Goal: Use online tool/utility: Utilize a website feature to perform a specific function

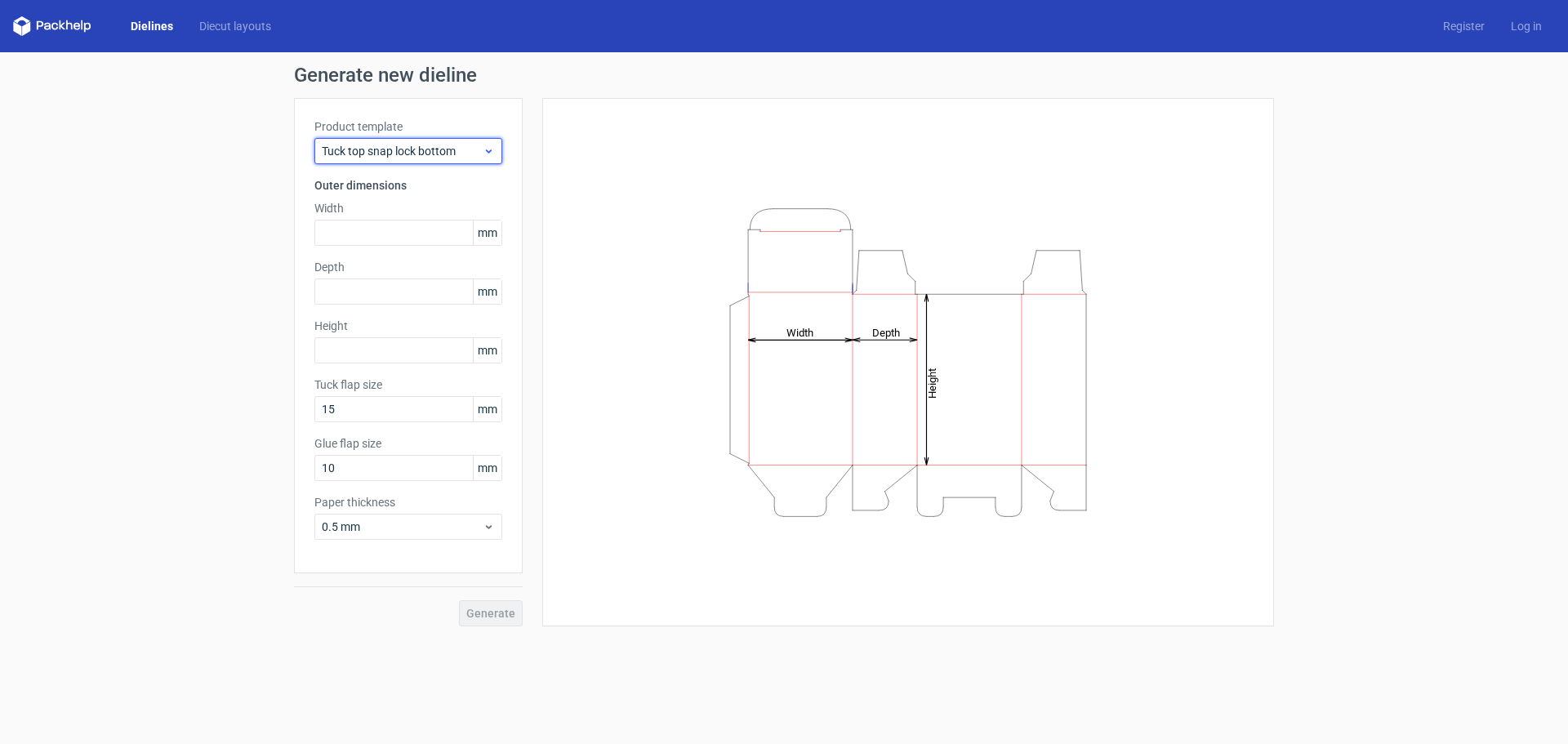
click at [474, 162] on div "Tuck top snap lock bottom" at bounding box center [408, 151] width 188 height 26
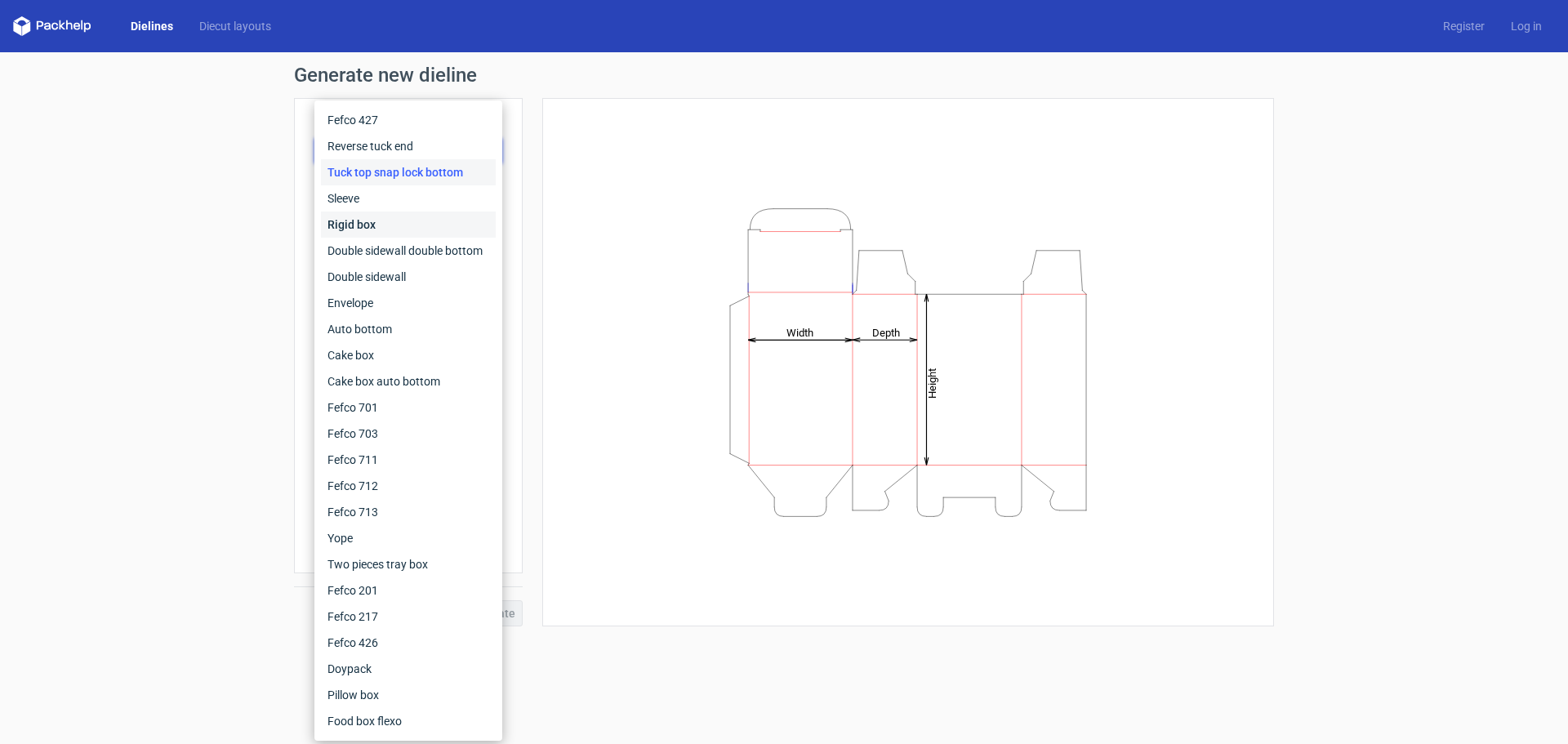
click at [387, 213] on div "Rigid box" at bounding box center [408, 224] width 175 height 26
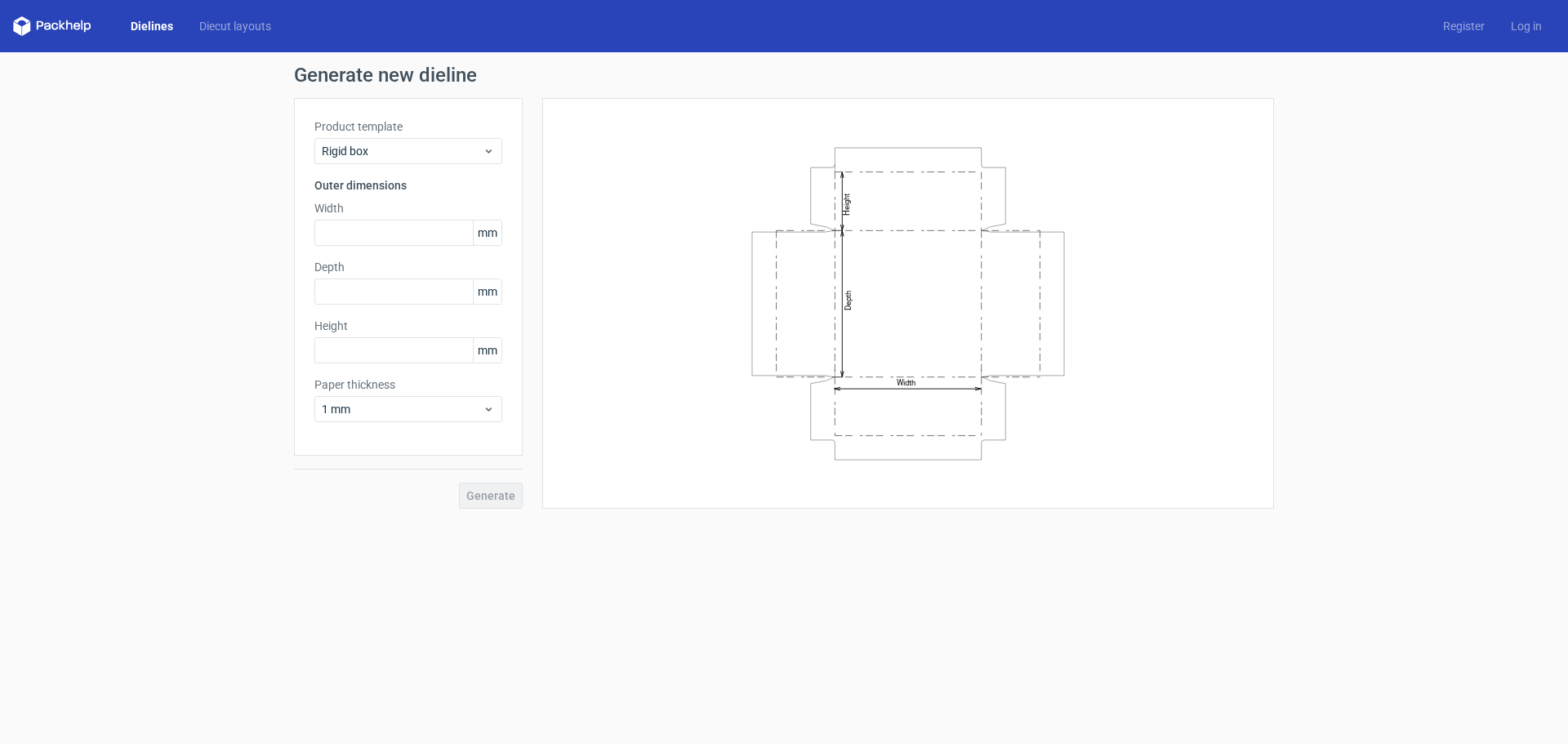
click at [411, 164] on div "Product template Rigid box Outer dimensions Width mm Depth mm Height mm Paper t…" at bounding box center [408, 276] width 229 height 358
click at [416, 153] on span "Rigid box" at bounding box center [402, 151] width 161 height 16
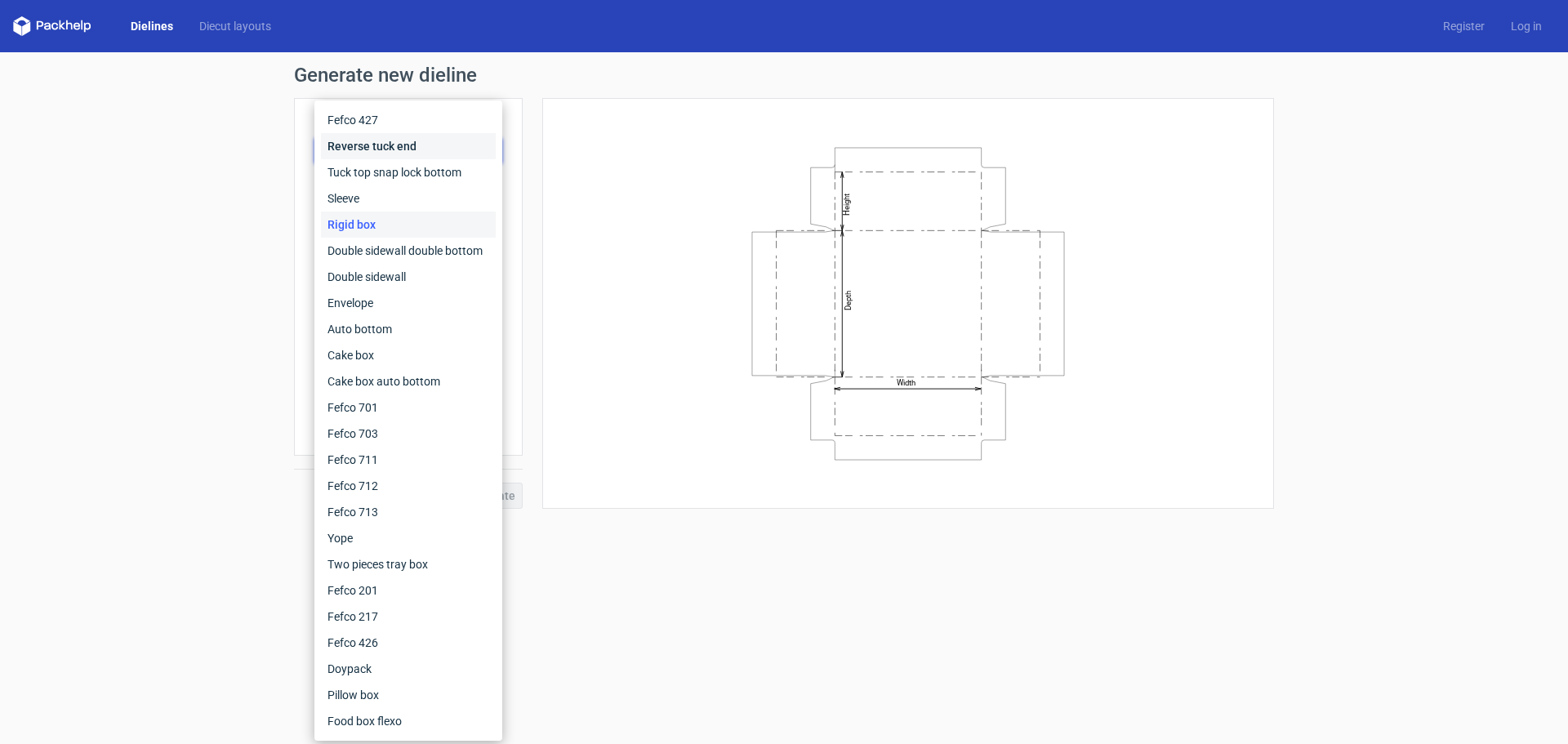
click at [409, 146] on div "Reverse tuck end" at bounding box center [408, 146] width 175 height 26
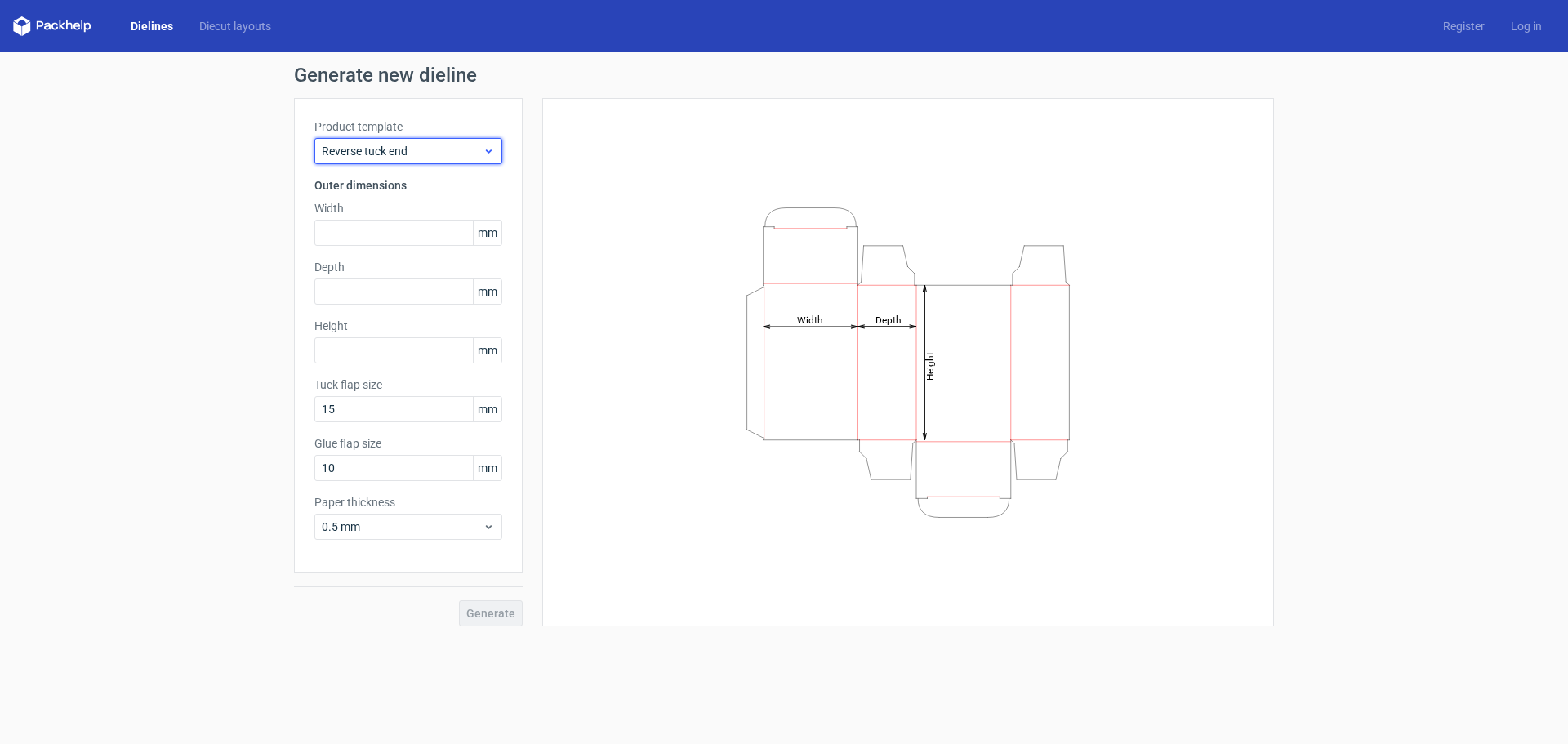
click at [421, 148] on span "Reverse tuck end" at bounding box center [402, 151] width 161 height 16
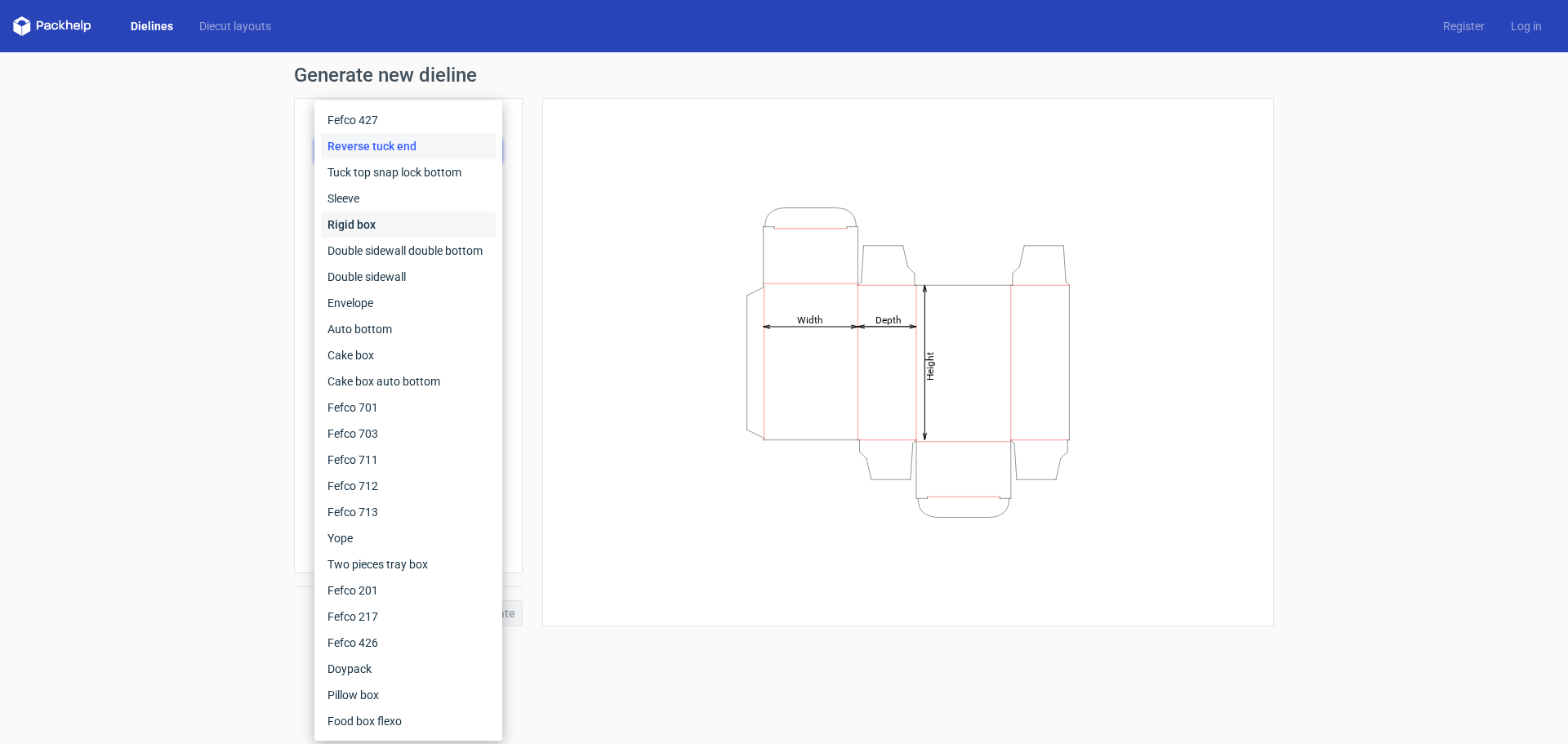
click at [394, 232] on div "Rigid box" at bounding box center [408, 224] width 175 height 26
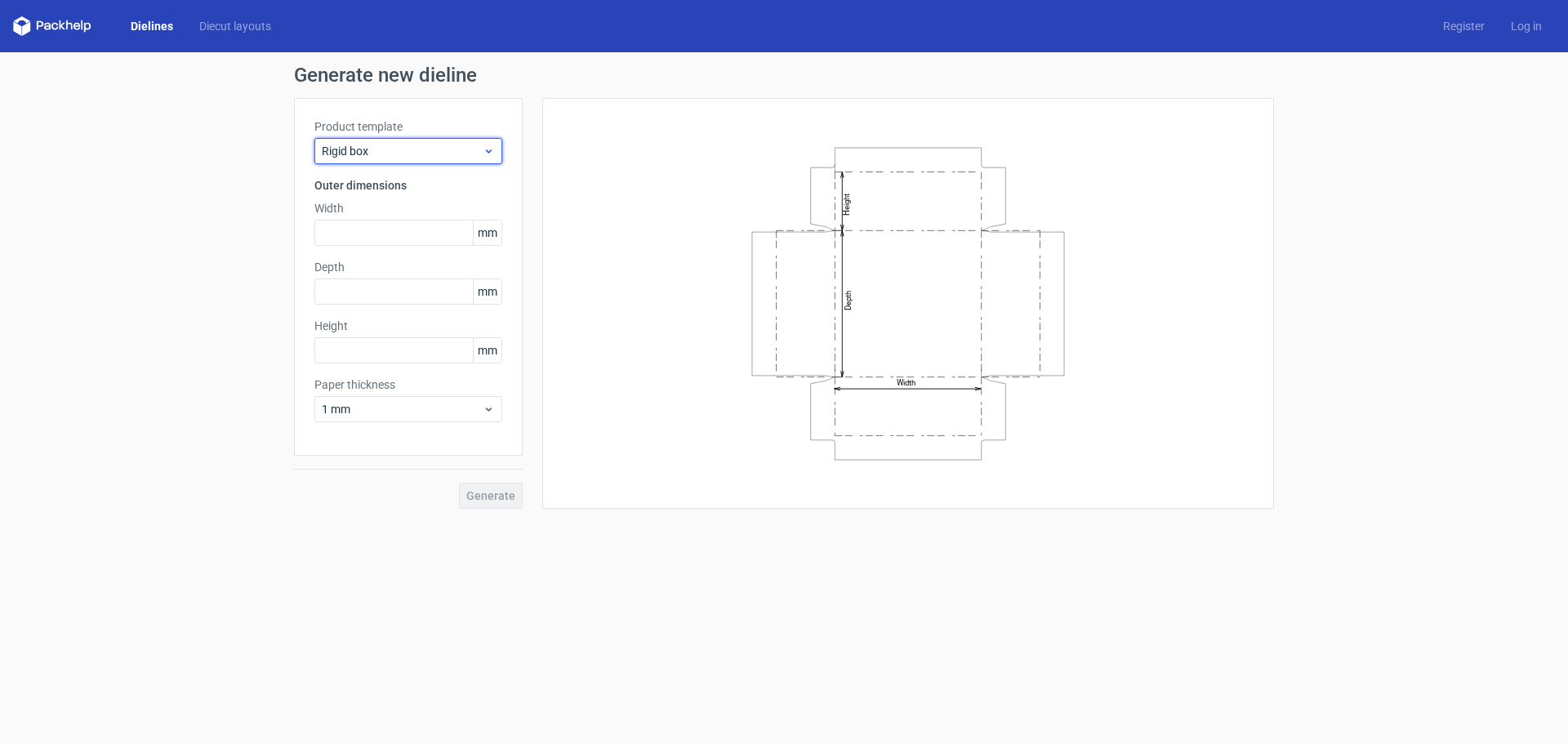
click at [402, 156] on span "Rigid box" at bounding box center [402, 151] width 161 height 16
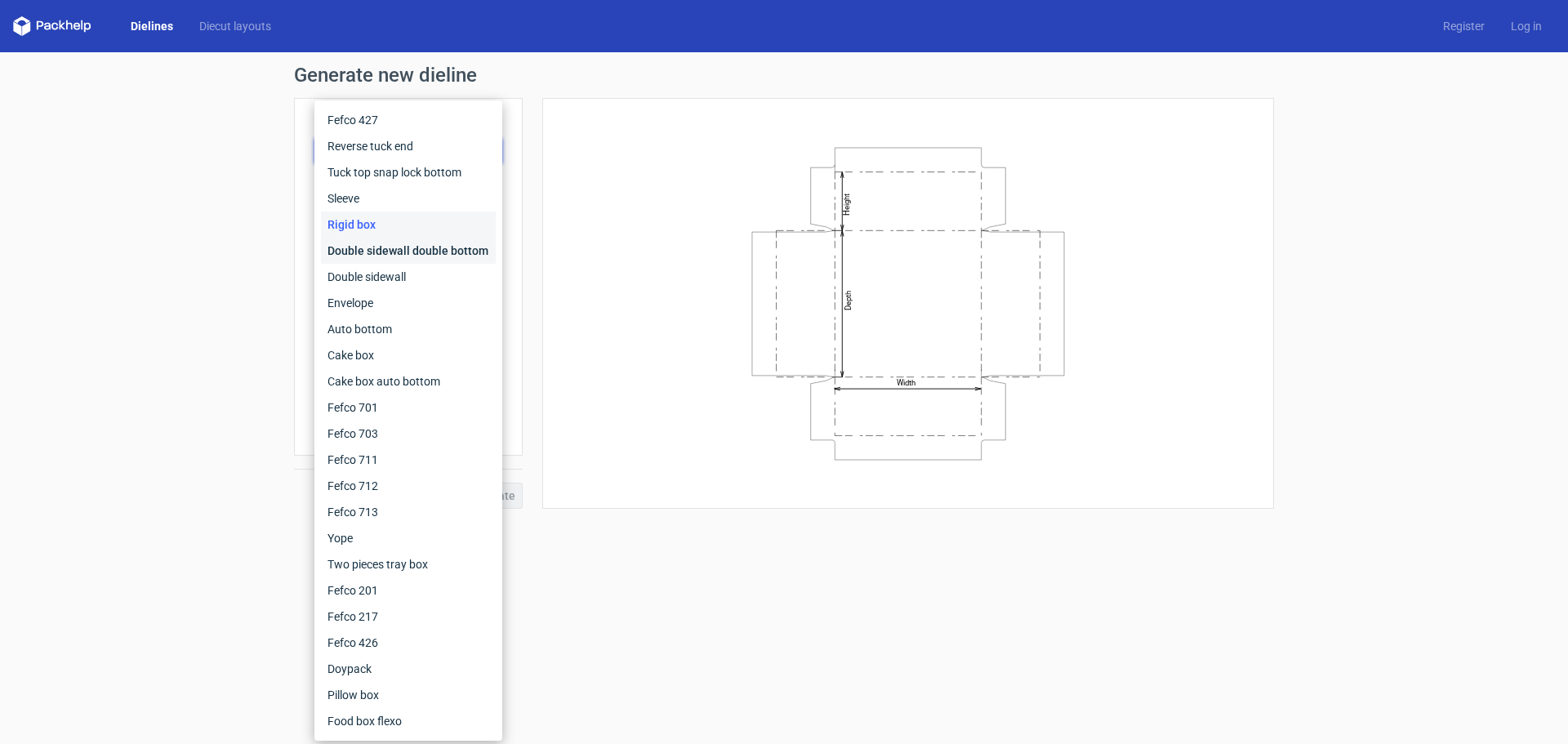
click at [404, 255] on div "Double sidewall double bottom" at bounding box center [408, 251] width 175 height 26
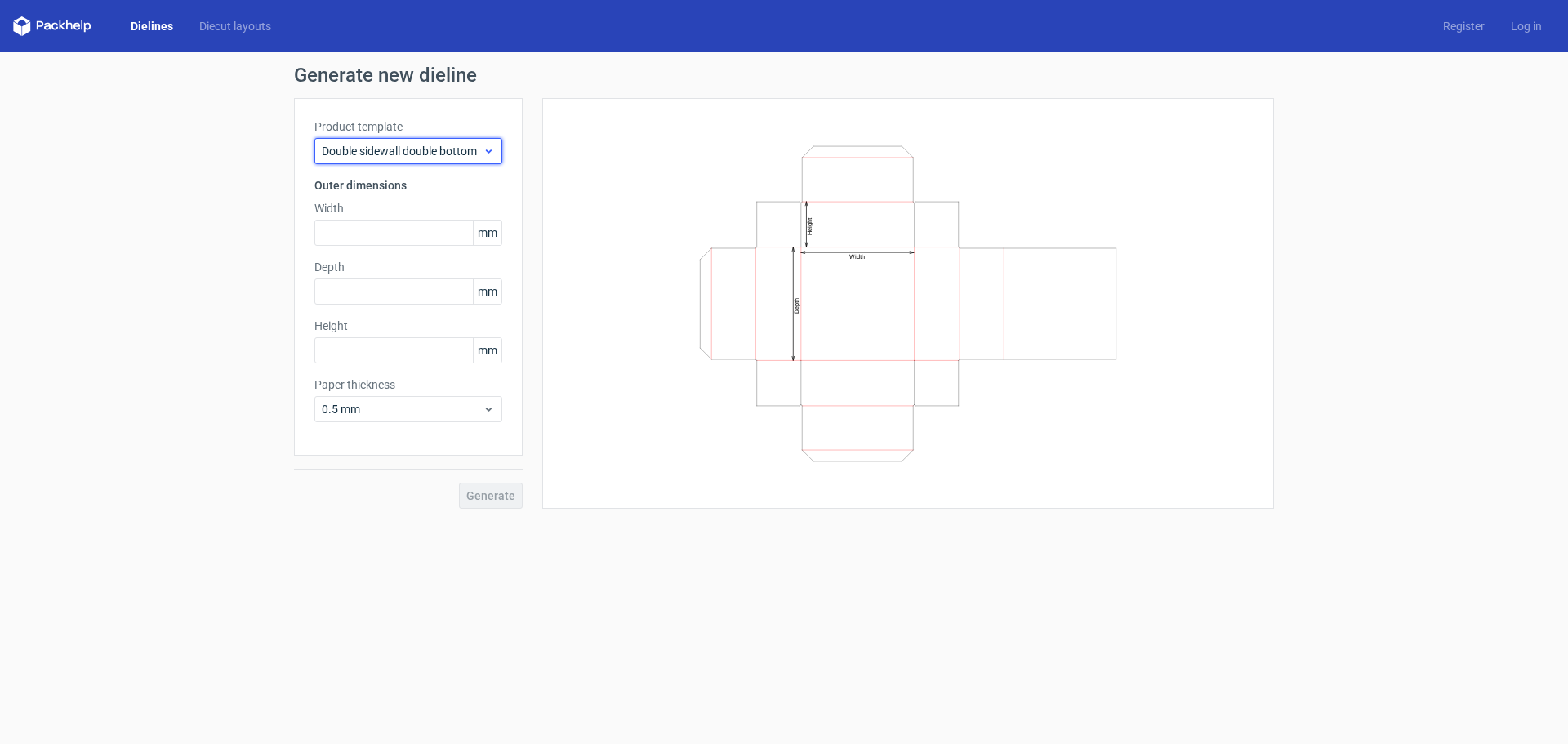
click at [469, 155] on span "Double sidewall double bottom" at bounding box center [402, 151] width 161 height 16
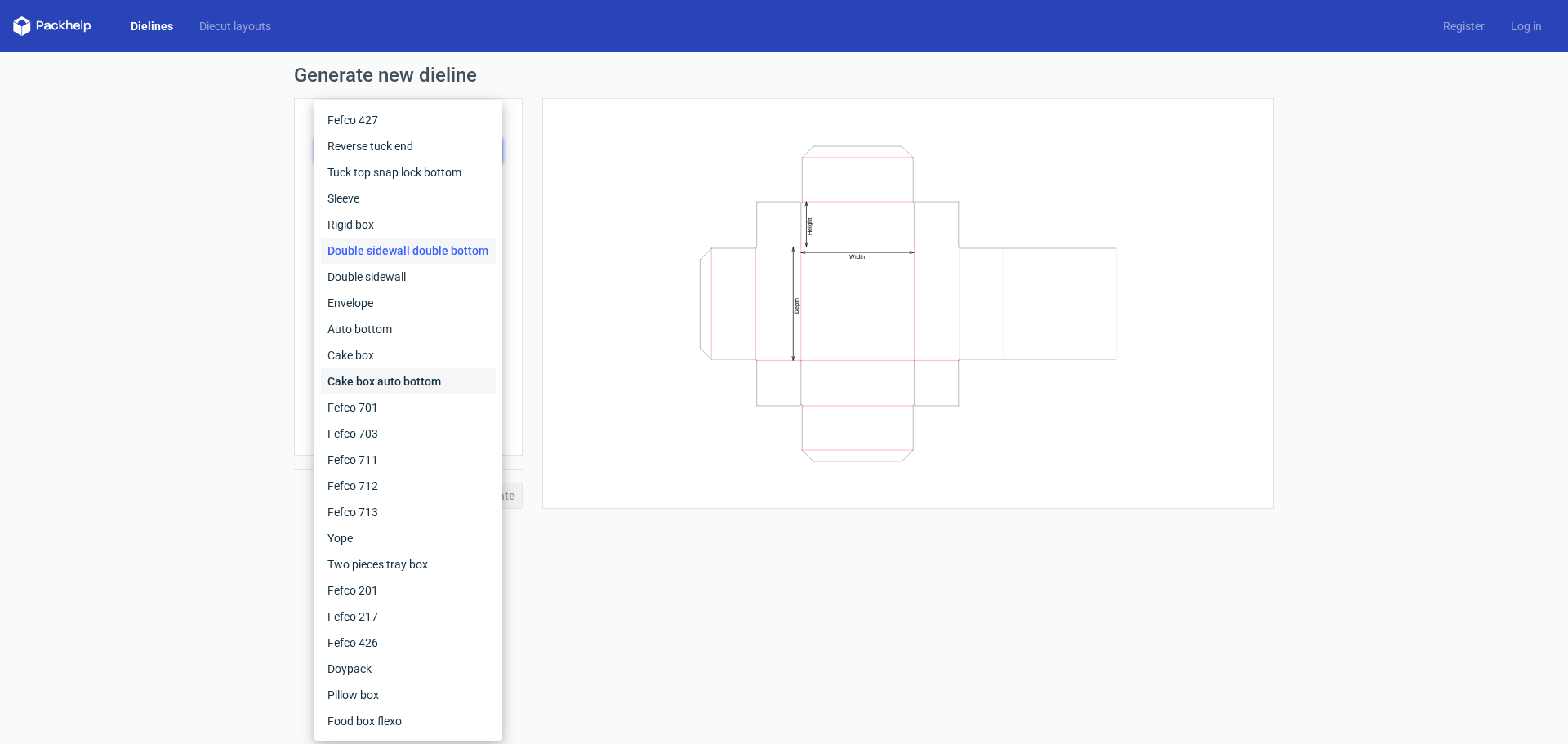
click at [382, 377] on div "Cake box auto bottom" at bounding box center [408, 381] width 175 height 26
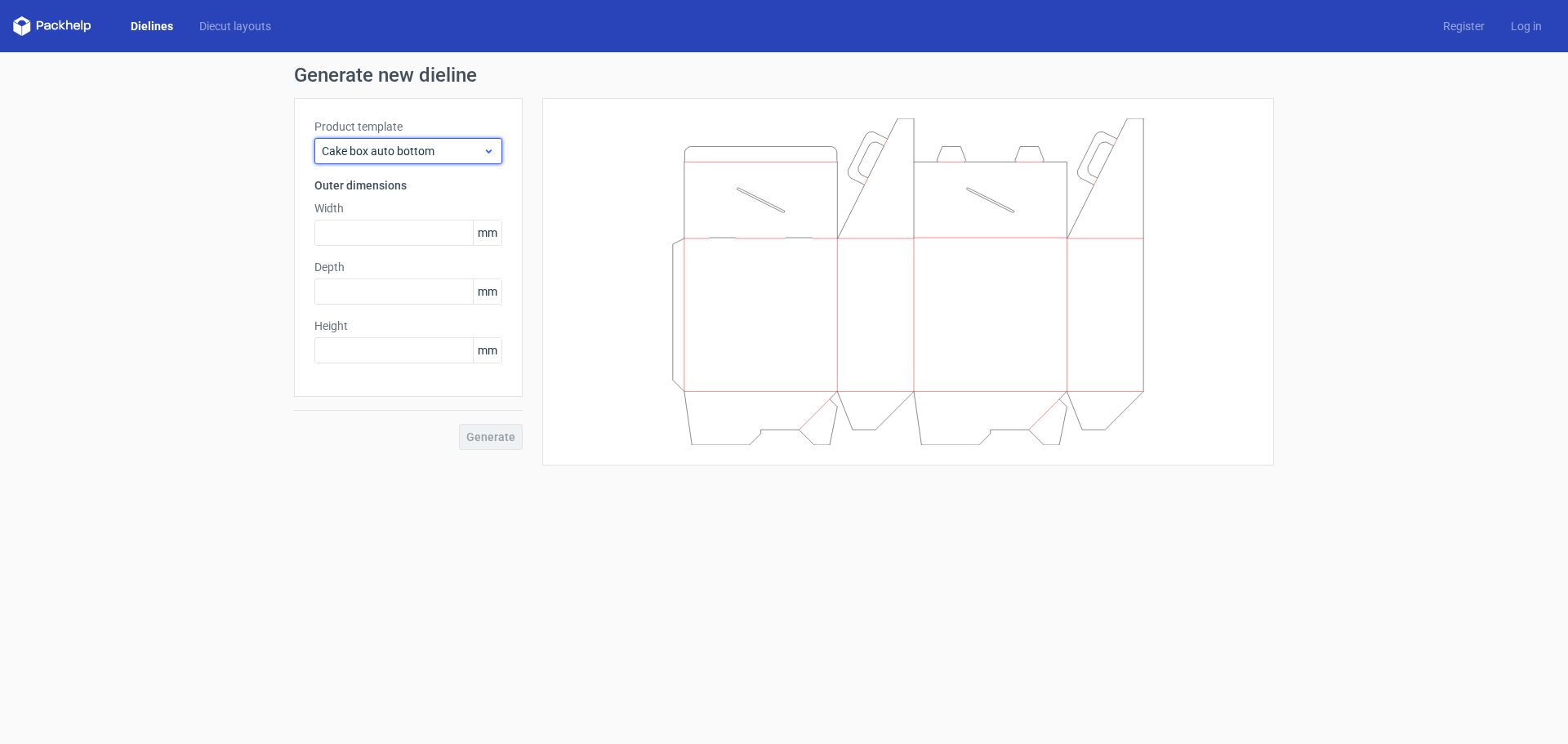
click at [459, 159] on div "Cake box auto bottom" at bounding box center [408, 151] width 188 height 26
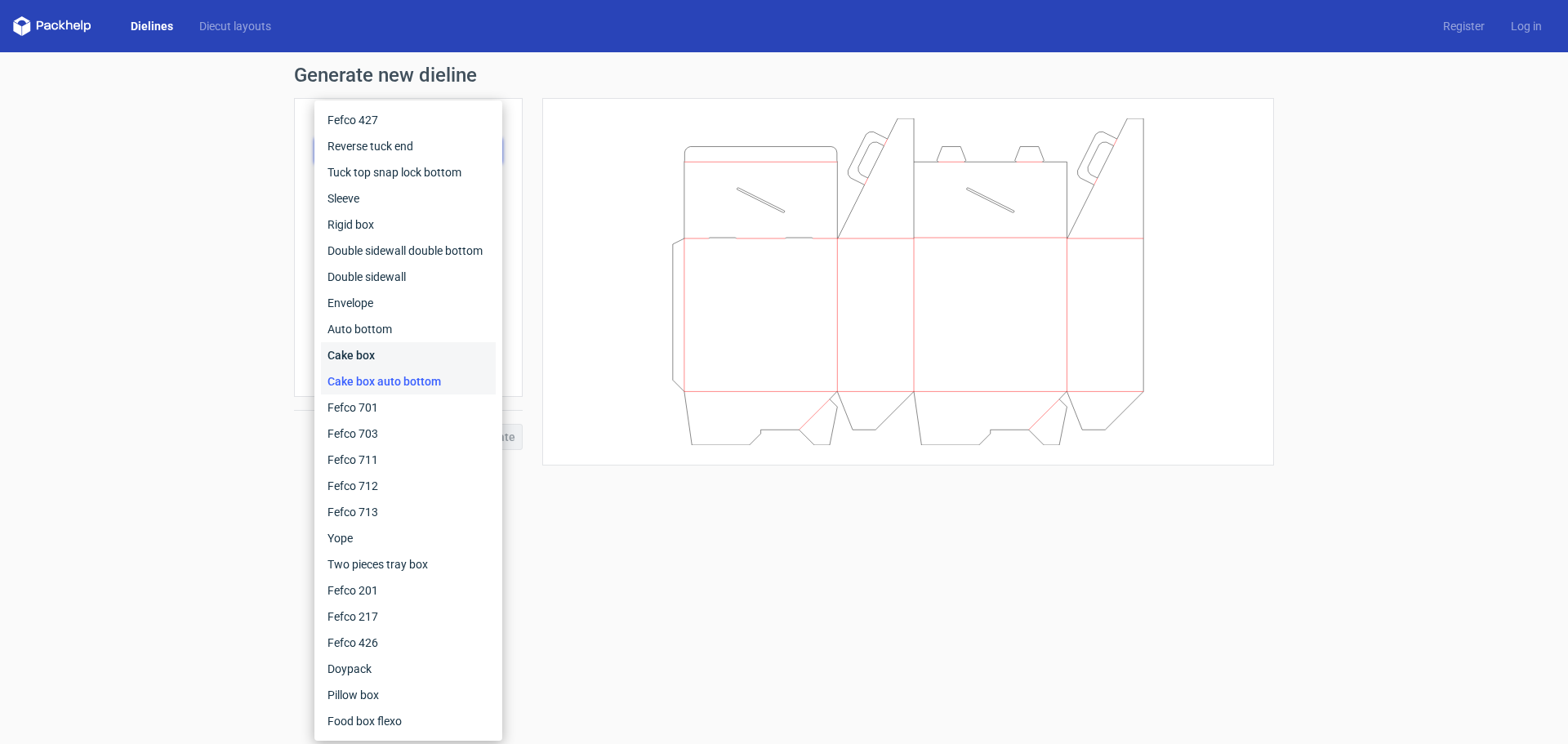
click at [406, 357] on div "Cake box" at bounding box center [408, 356] width 175 height 26
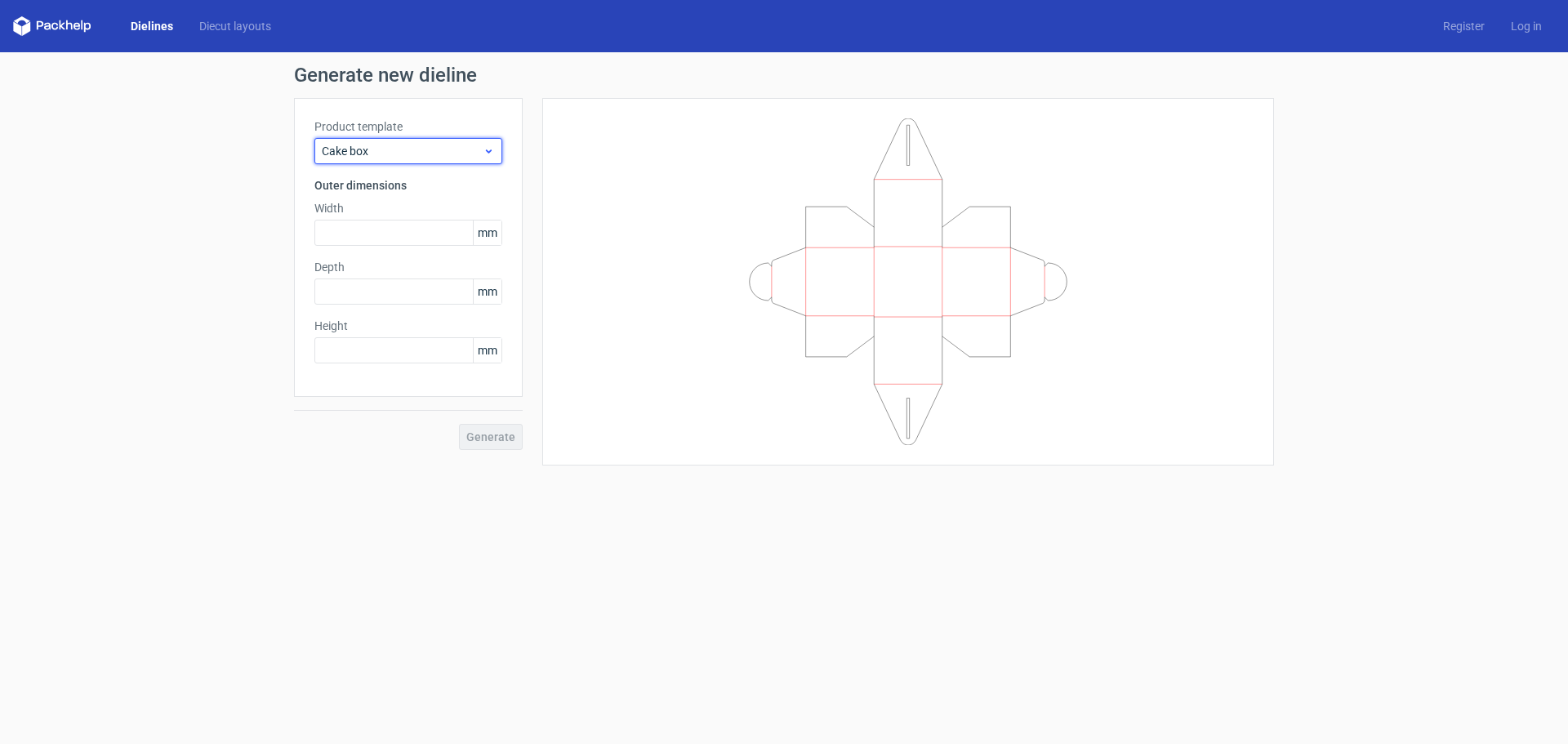
click at [476, 156] on span "Cake box" at bounding box center [402, 151] width 161 height 16
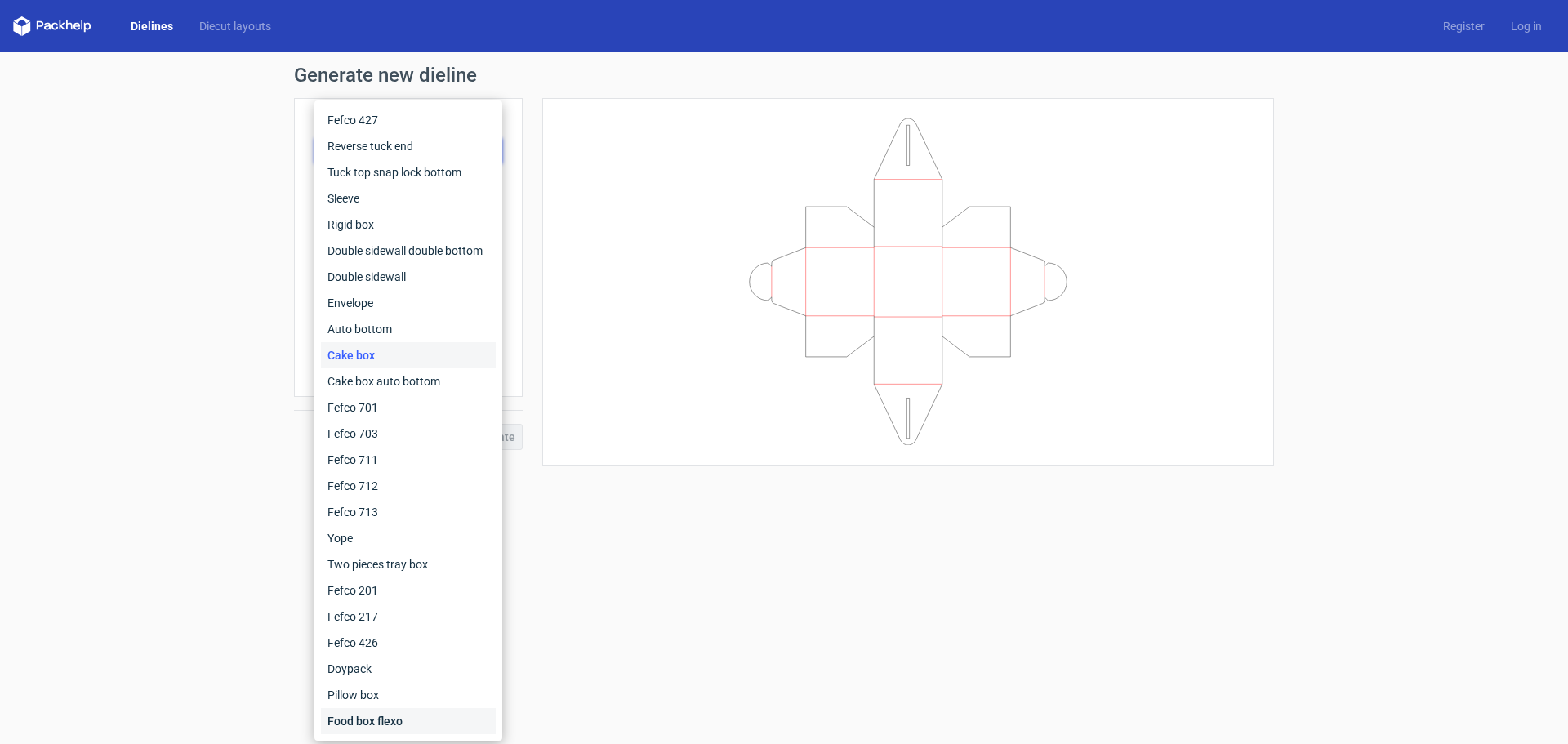
click at [388, 714] on div "Food box flexo" at bounding box center [408, 721] width 175 height 26
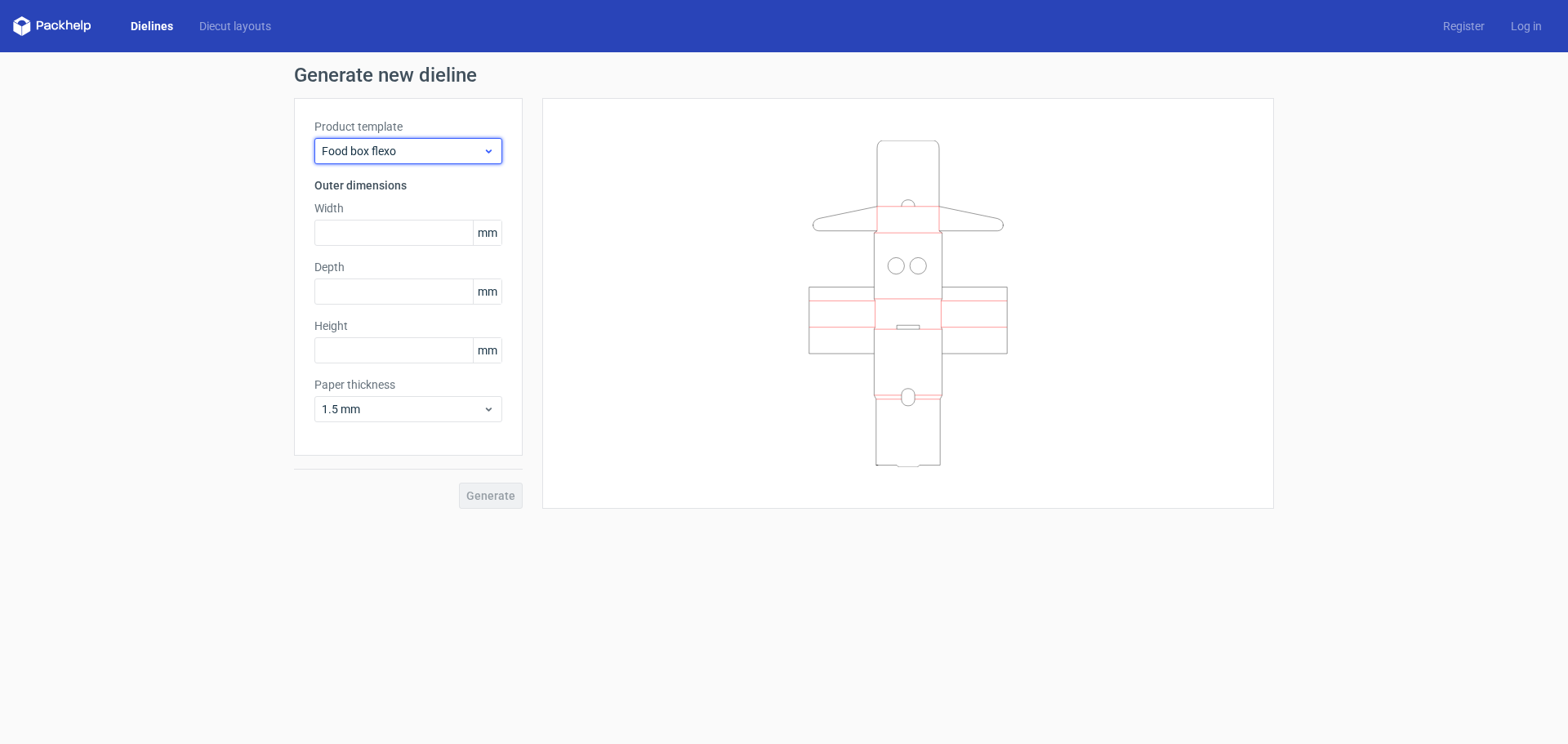
click at [446, 141] on div "Food box flexo" at bounding box center [408, 151] width 188 height 26
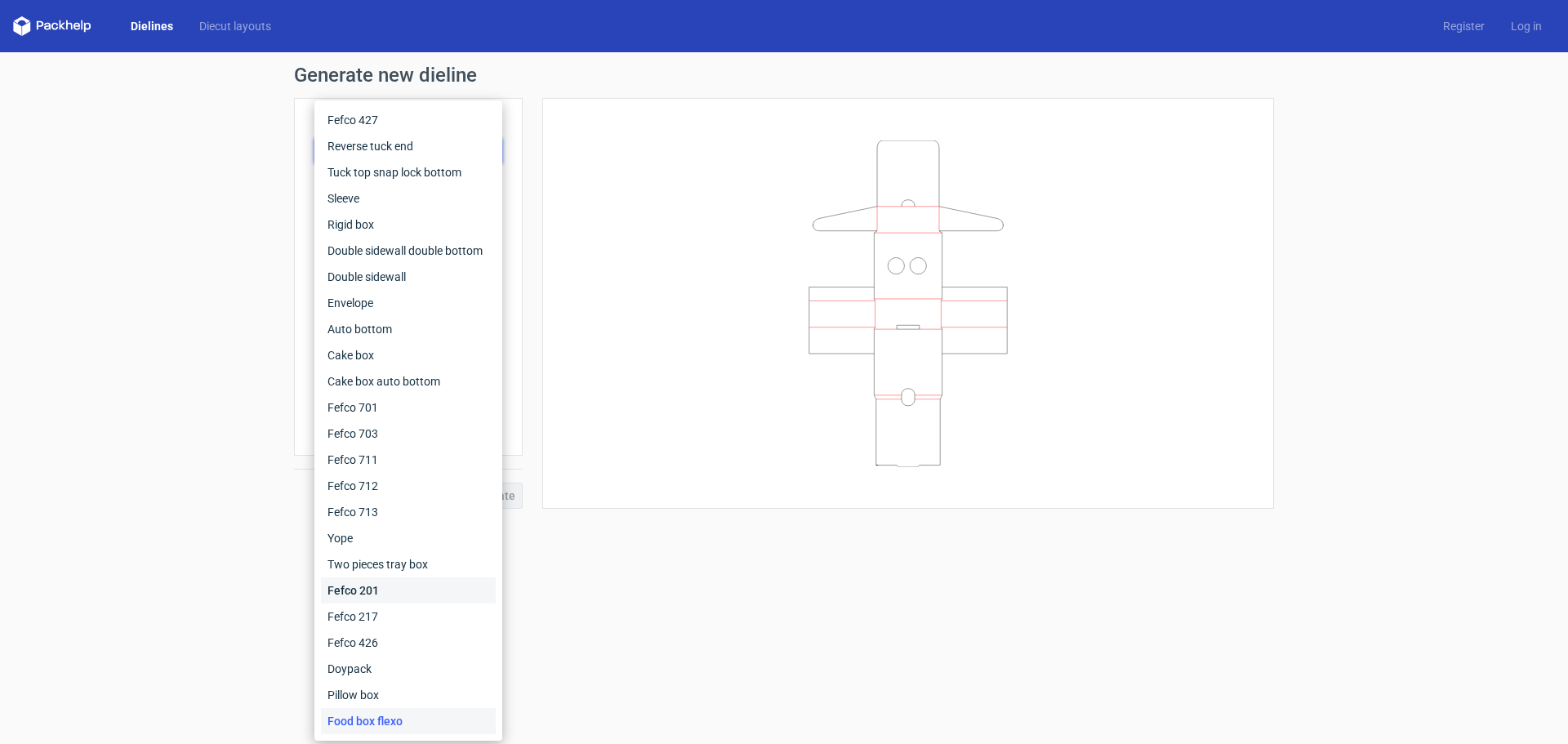
click at [385, 595] on div "Fefco 201" at bounding box center [408, 591] width 175 height 26
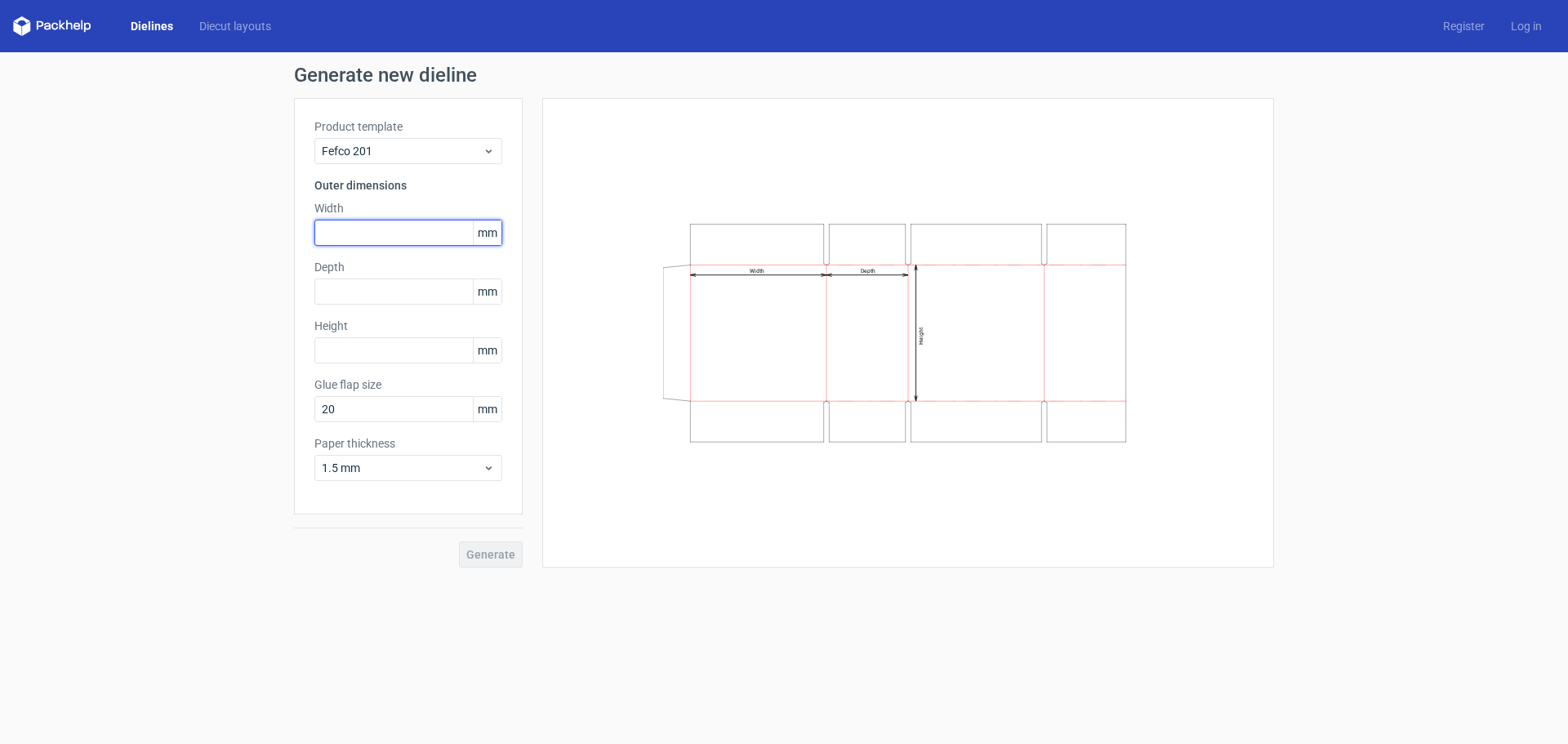
click at [379, 232] on input "text" at bounding box center [408, 233] width 188 height 26
click at [352, 298] on div "Depth mm" at bounding box center [408, 282] width 188 height 46
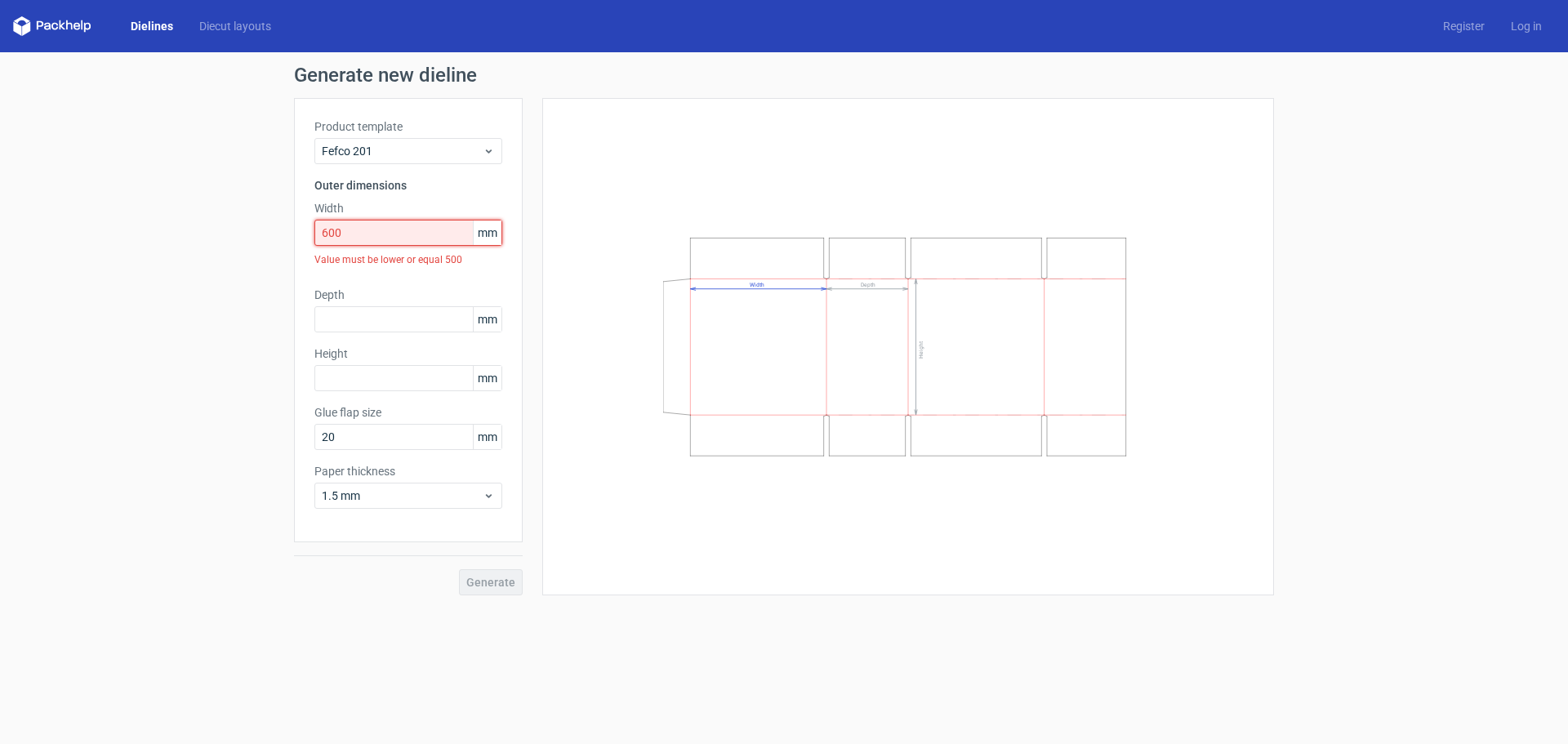
click at [386, 234] on input "600" at bounding box center [408, 233] width 188 height 26
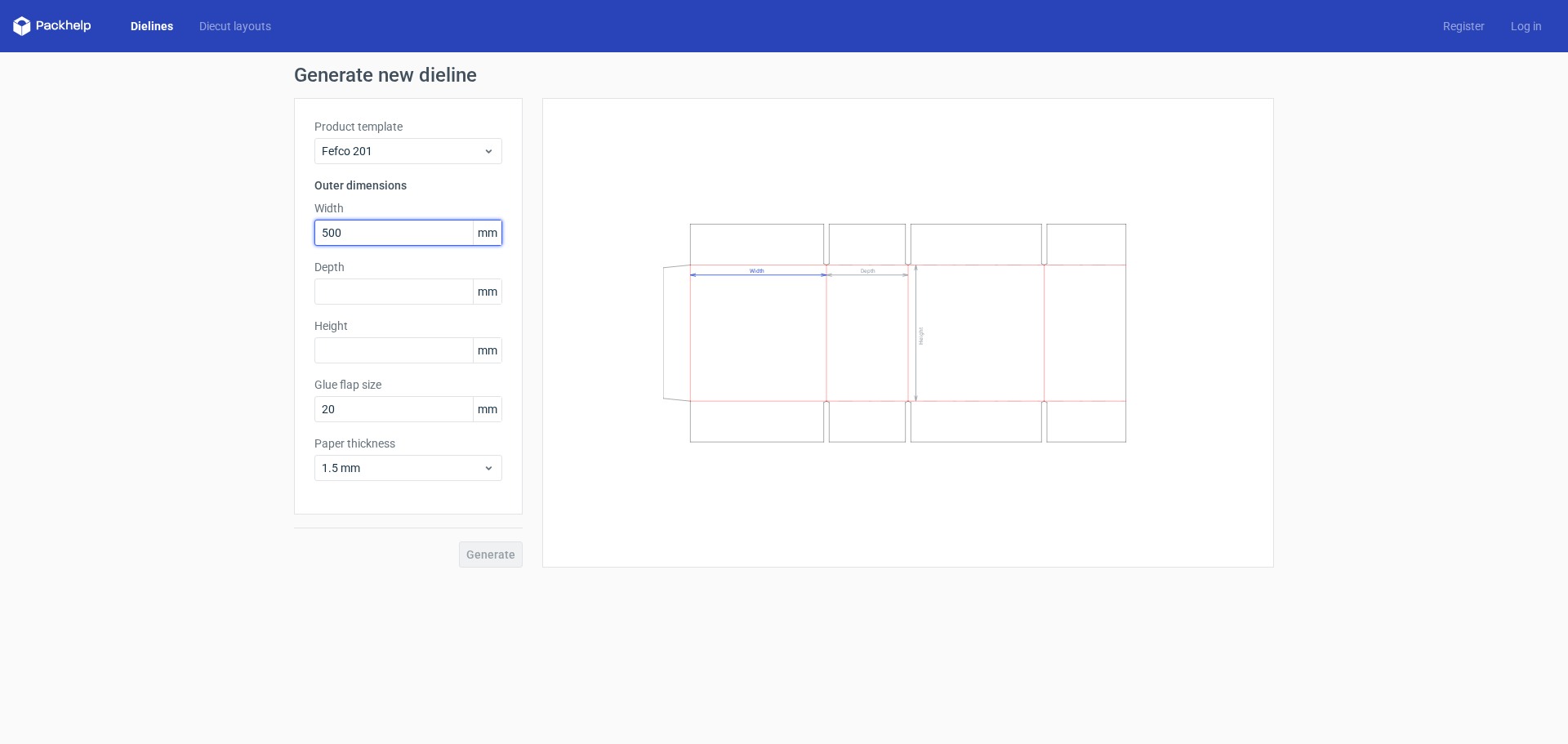
type input "500"
click at [364, 307] on div "Product template Fefco 201 Outer dimensions Width 500 mm Depth mm Height mm Glu…" at bounding box center [408, 306] width 229 height 416
click at [364, 295] on input "text" at bounding box center [408, 292] width 188 height 26
type input "500"
click at [371, 346] on input "text" at bounding box center [408, 351] width 188 height 26
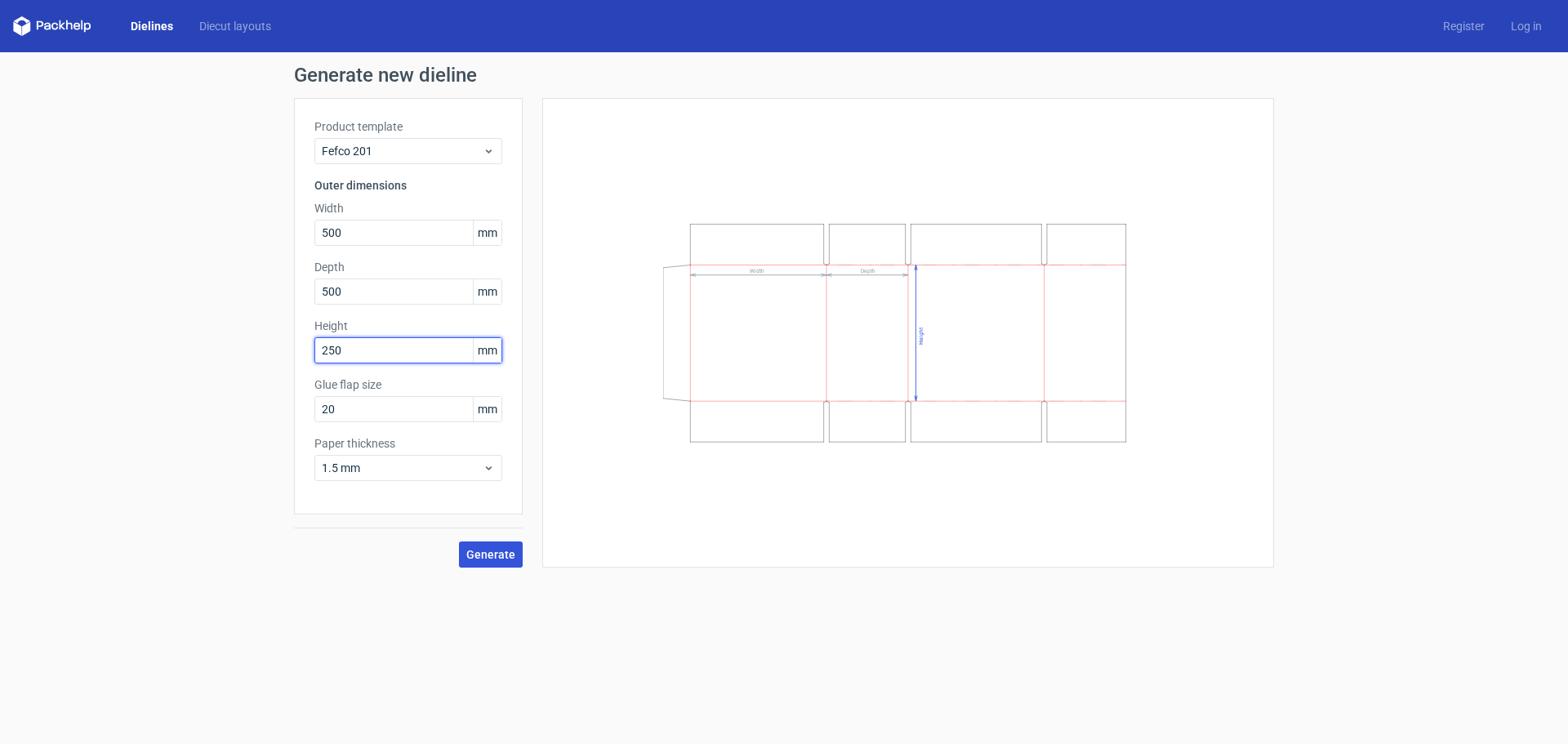
type input "250"
click at [506, 558] on span "Generate" at bounding box center [490, 554] width 49 height 11
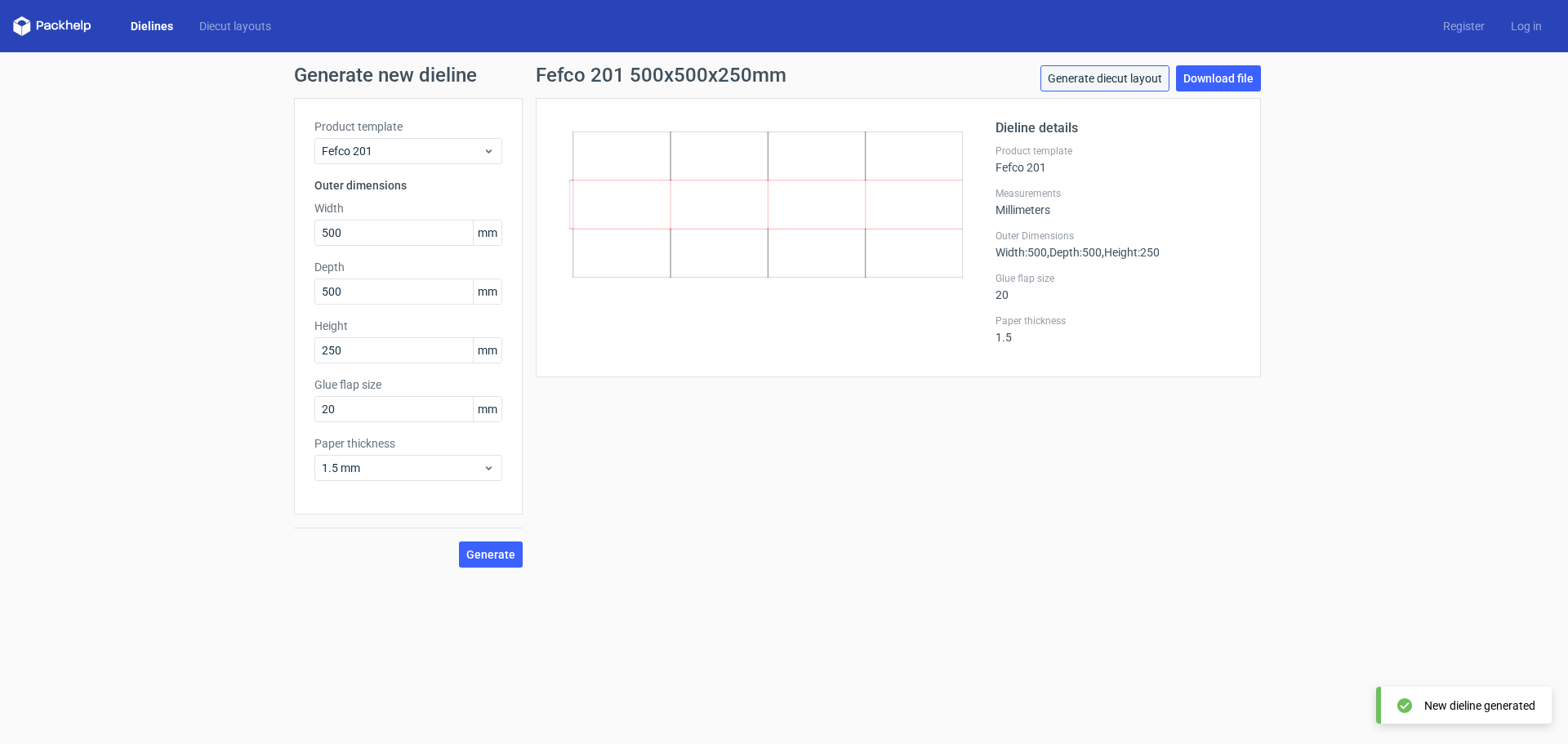
click at [1138, 73] on link "Generate diecut layout" at bounding box center [1105, 79] width 129 height 26
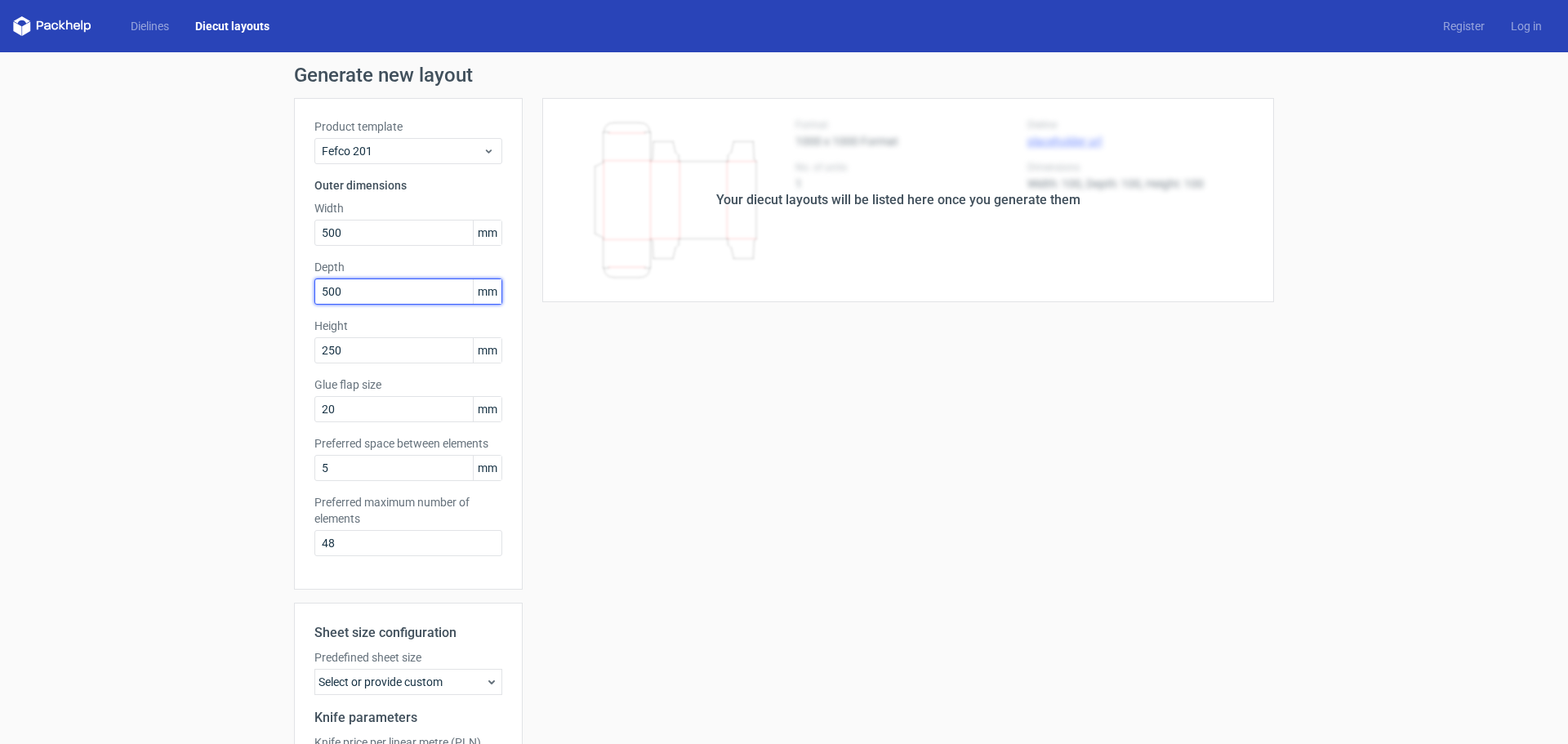
click at [417, 298] on input "500" at bounding box center [408, 292] width 188 height 26
type input "5"
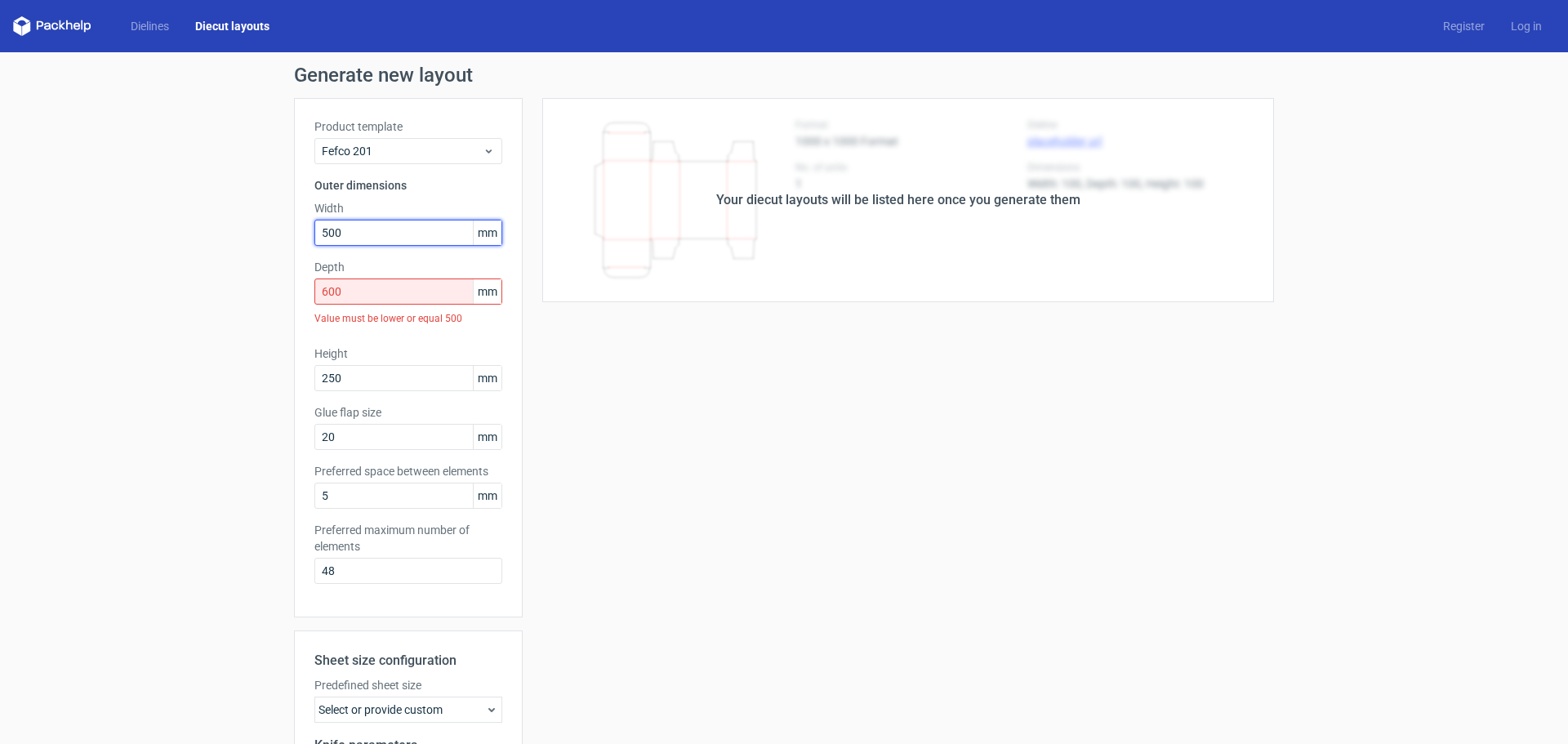
click at [351, 229] on input "500" at bounding box center [408, 233] width 188 height 26
click at [365, 283] on input "600" at bounding box center [408, 292] width 188 height 26
type input "6"
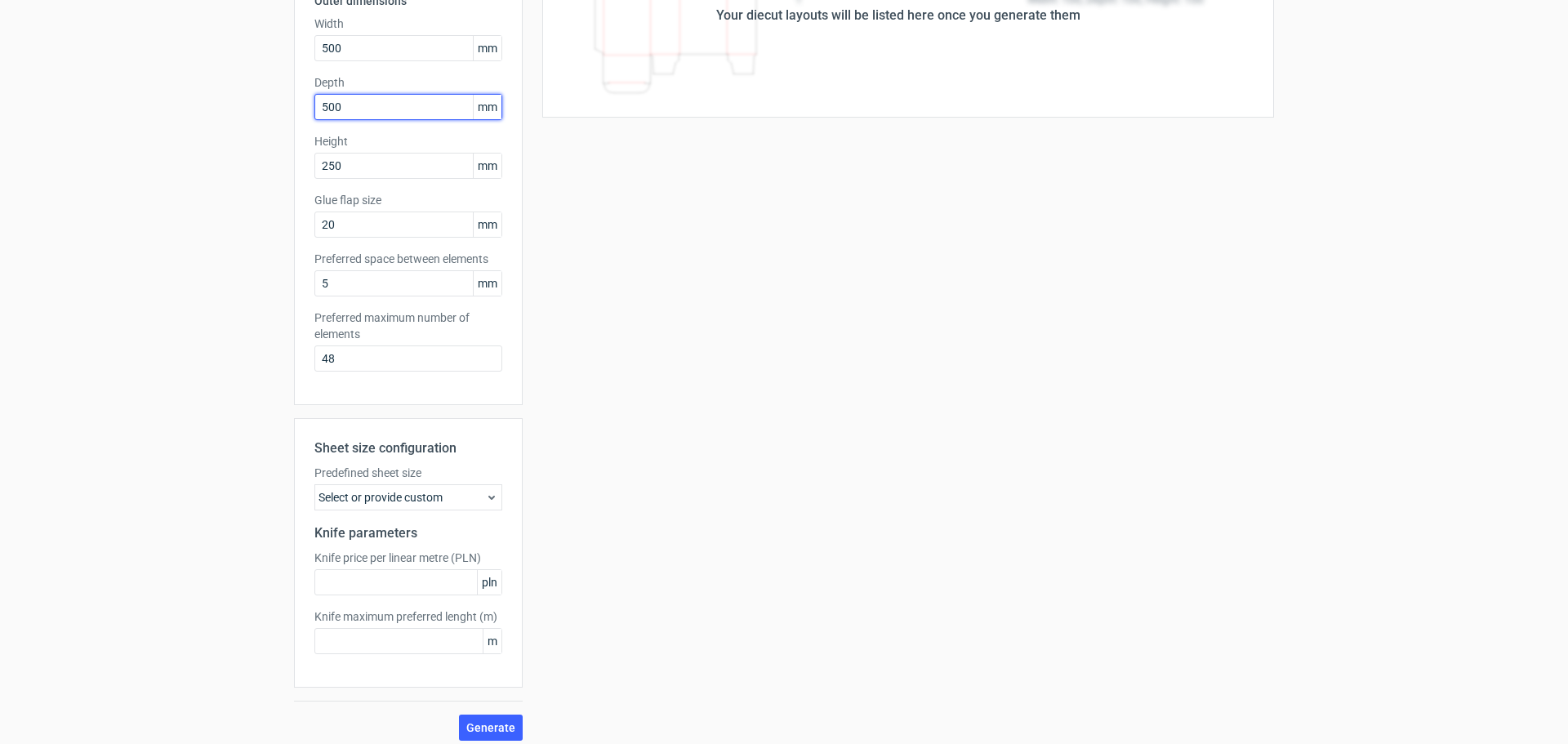
scroll to position [194, 0]
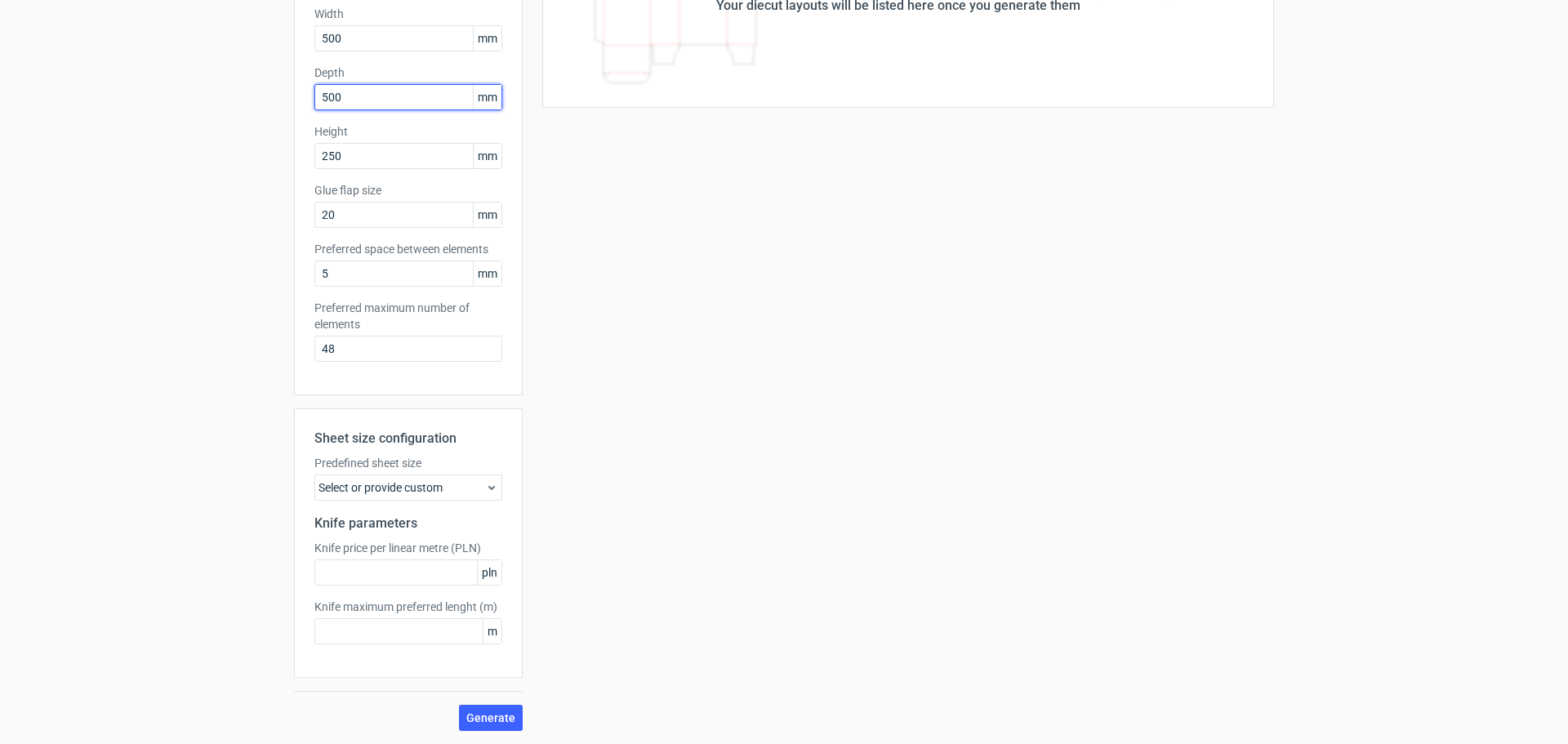
type input "500"
click at [433, 483] on div "Select or provide custom" at bounding box center [408, 487] width 188 height 26
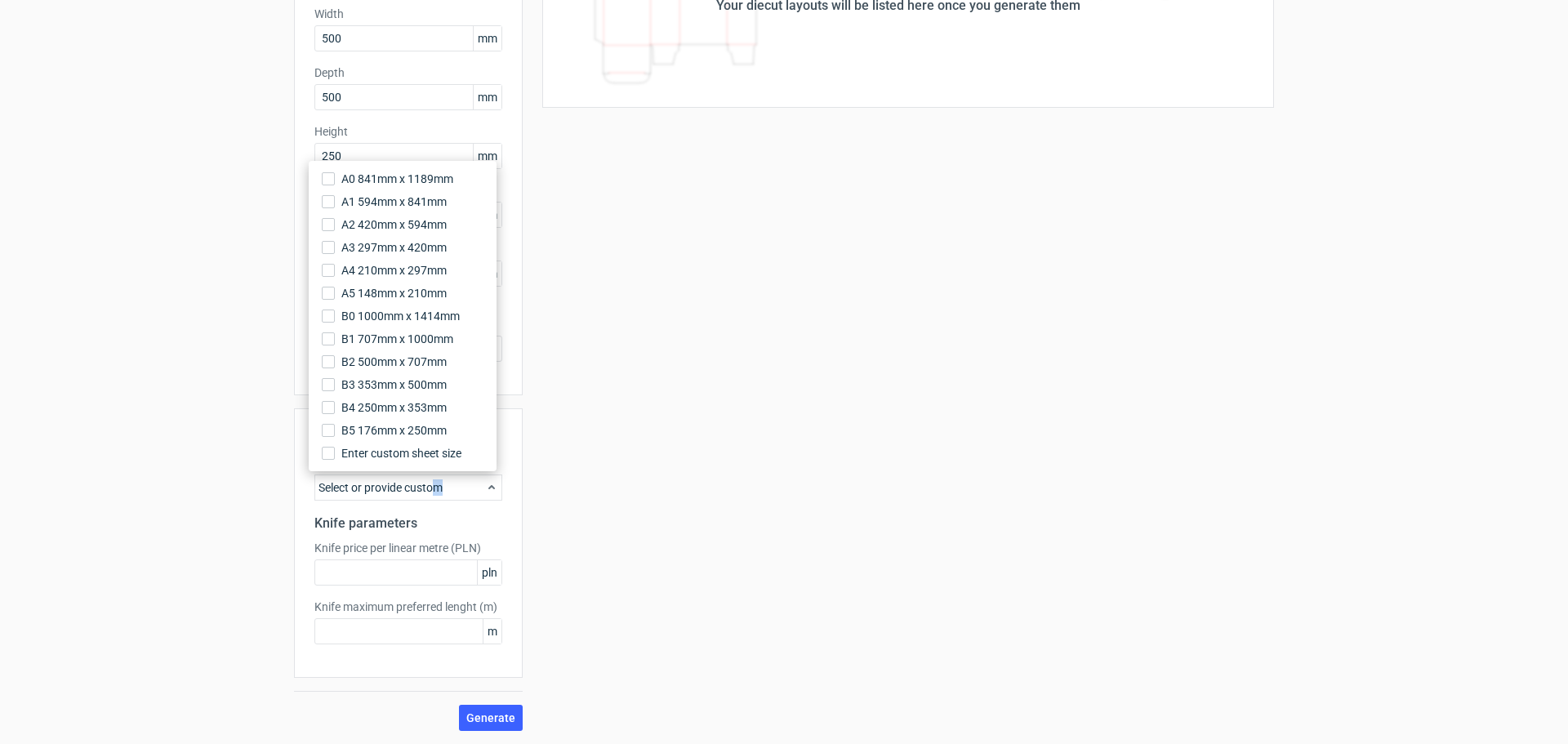
click at [467, 482] on div "Select or provide custom" at bounding box center [408, 487] width 188 height 26
click at [550, 487] on div "Your diecut layouts will be listed here once you generate them Height Depth Wid…" at bounding box center [898, 317] width 751 height 828
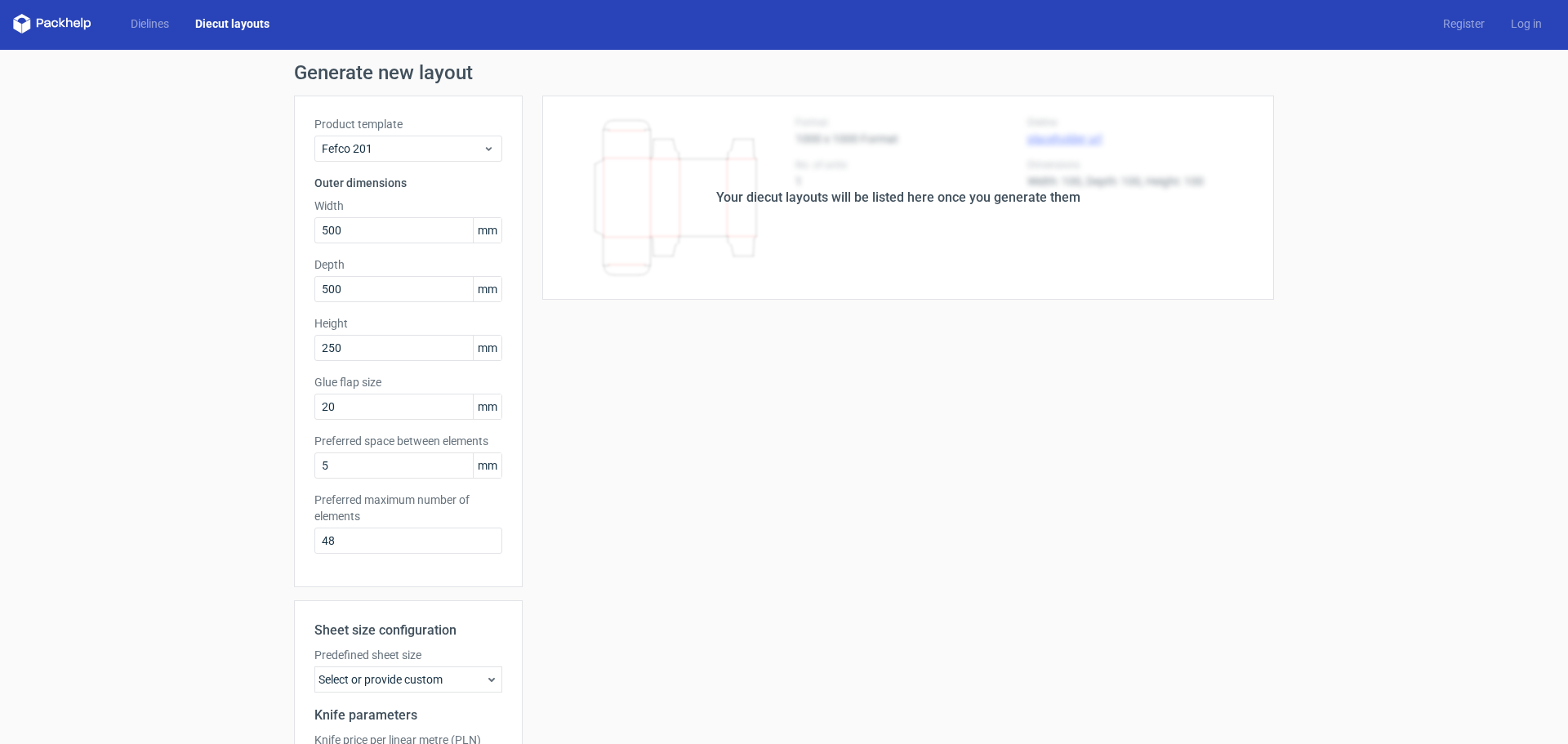
scroll to position [0, 0]
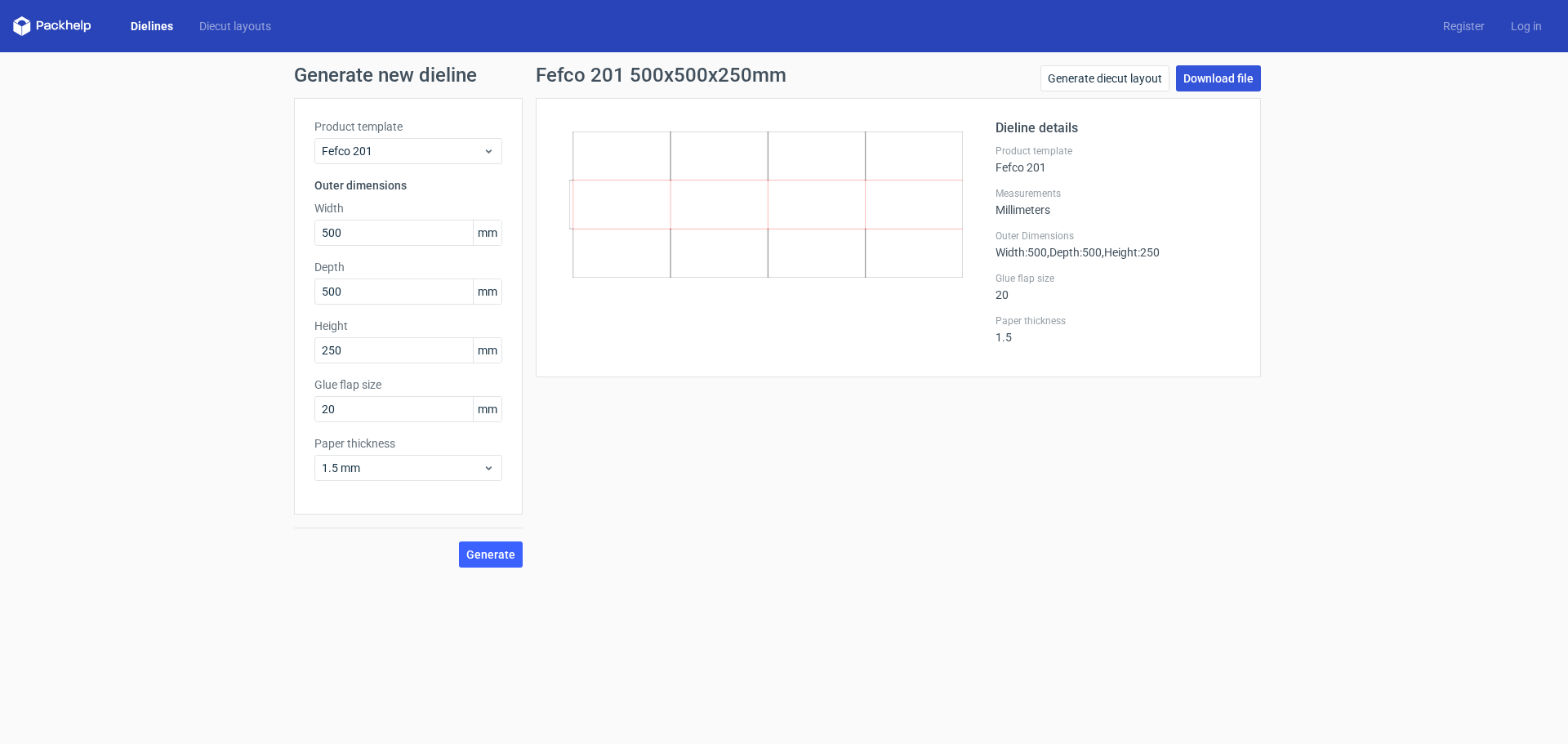
click at [1238, 78] on link "Download file" at bounding box center [1218, 79] width 85 height 26
click at [1224, 76] on link "Download file" at bounding box center [1218, 79] width 85 height 26
click at [1135, 76] on link "Generate diecut layout" at bounding box center [1105, 79] width 129 height 26
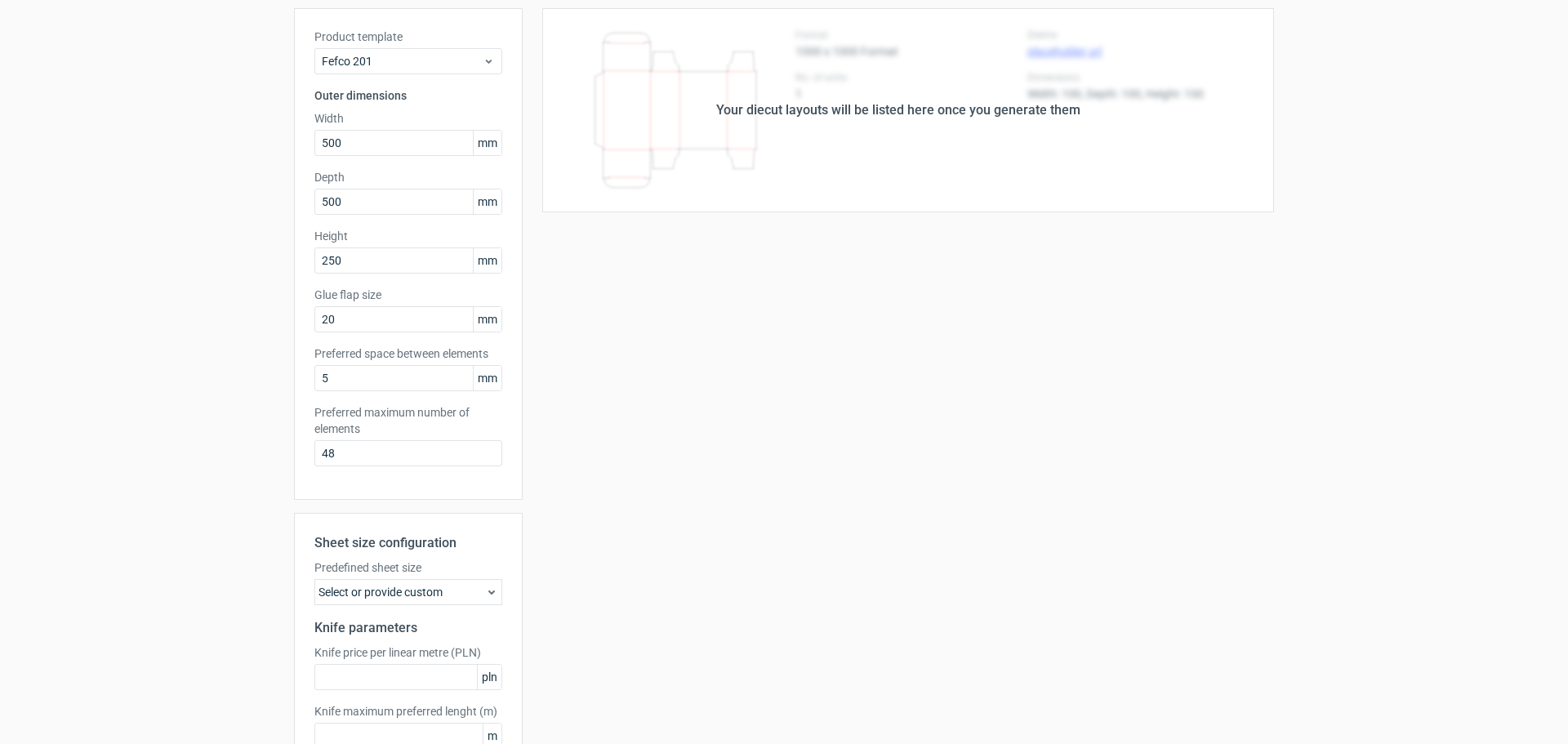
scroll to position [194, 0]
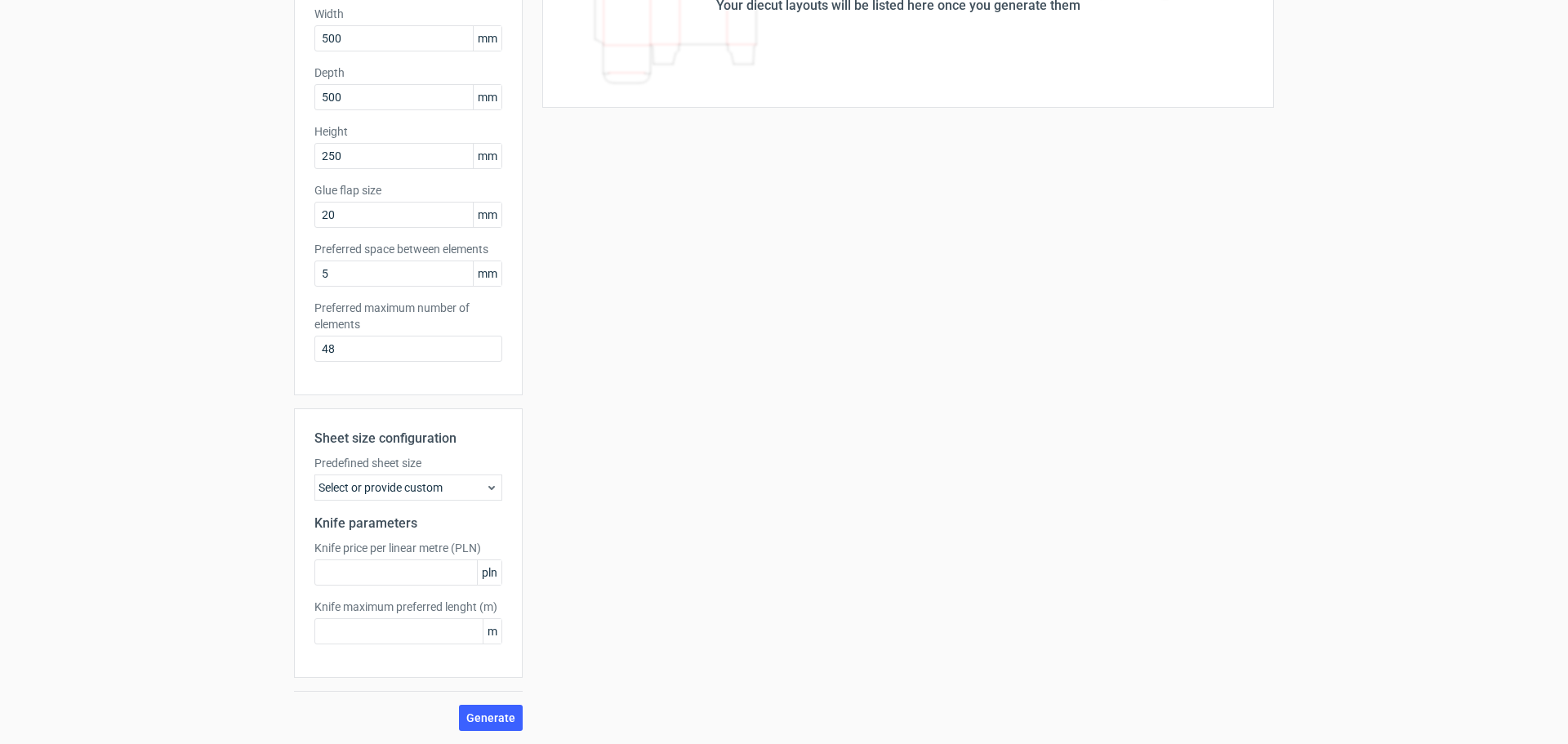
click at [397, 496] on div "Select or provide custom" at bounding box center [408, 487] width 188 height 26
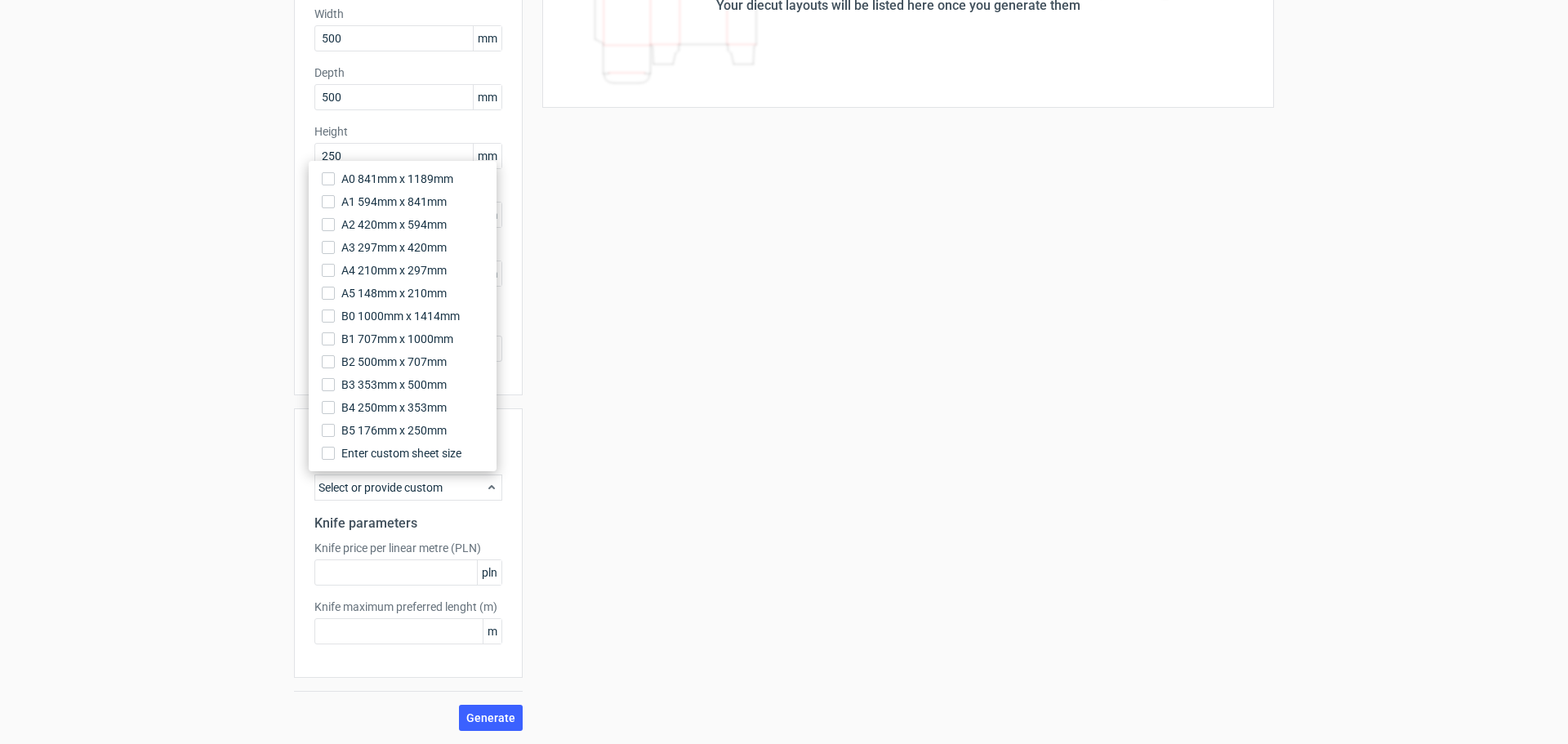
click at [640, 418] on div "Your diecut layouts will be listed here once you generate them Height Depth Wid…" at bounding box center [898, 317] width 751 height 828
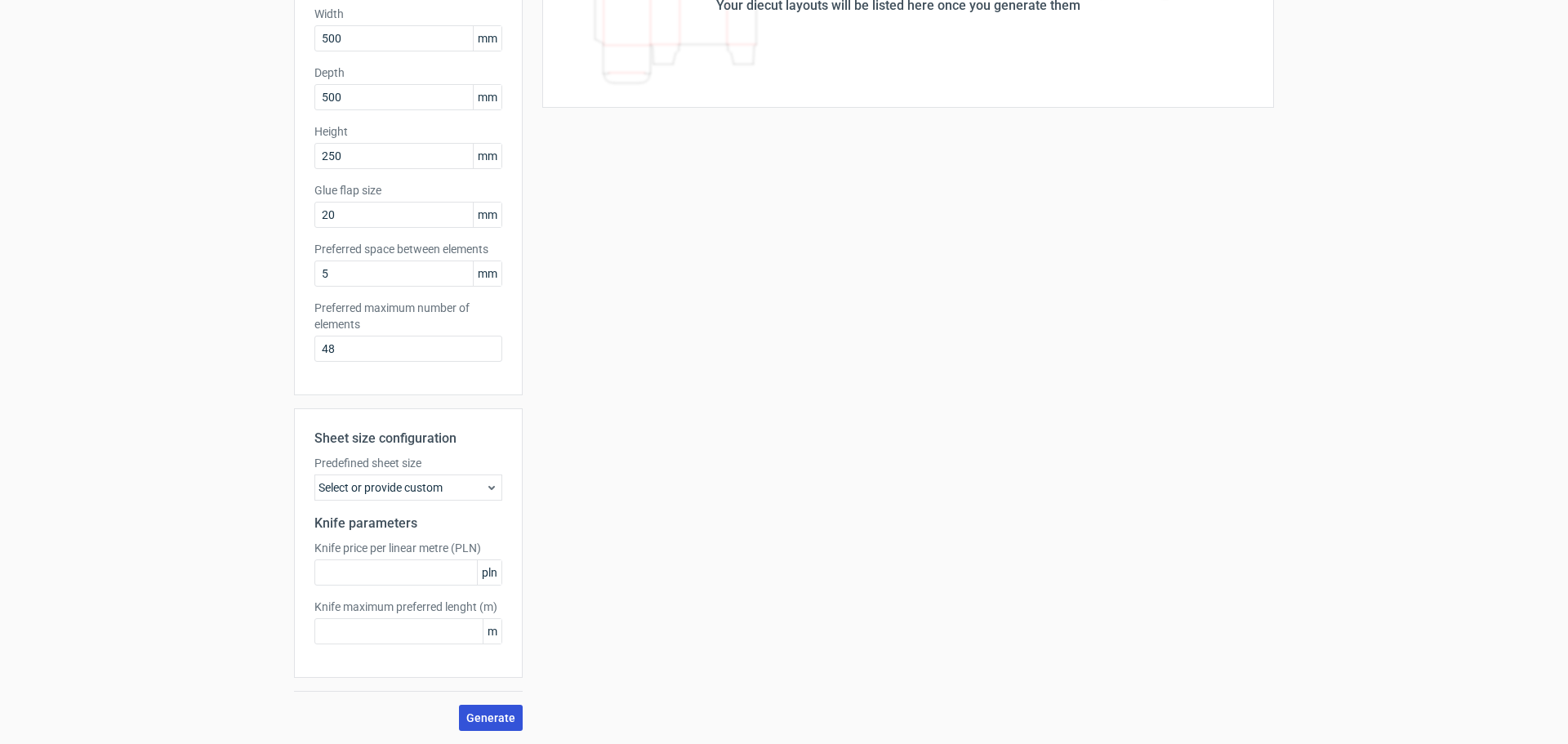
click at [474, 714] on span "Generate" at bounding box center [490, 717] width 49 height 11
click at [370, 492] on div "Select or provide custom" at bounding box center [408, 487] width 188 height 26
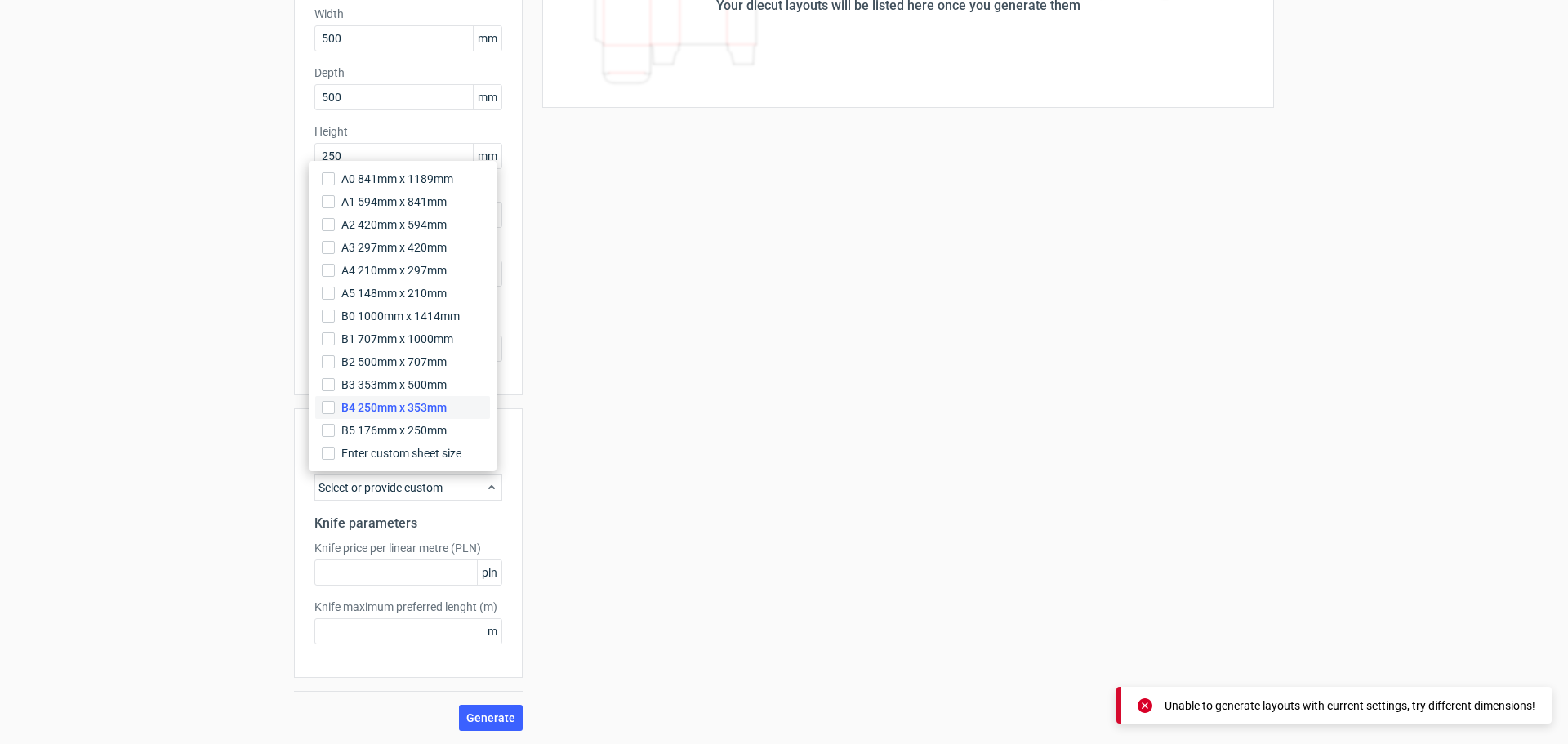
click at [400, 406] on span "B4 250mm x 353mm" at bounding box center [394, 407] width 106 height 16
click at [335, 406] on input "B4 250mm x 353mm" at bounding box center [328, 407] width 13 height 13
click at [414, 588] on div "Sheet size configuration Predefined sheet size B4_250mm_x_353mm Knife parameter…" at bounding box center [408, 543] width 229 height 270
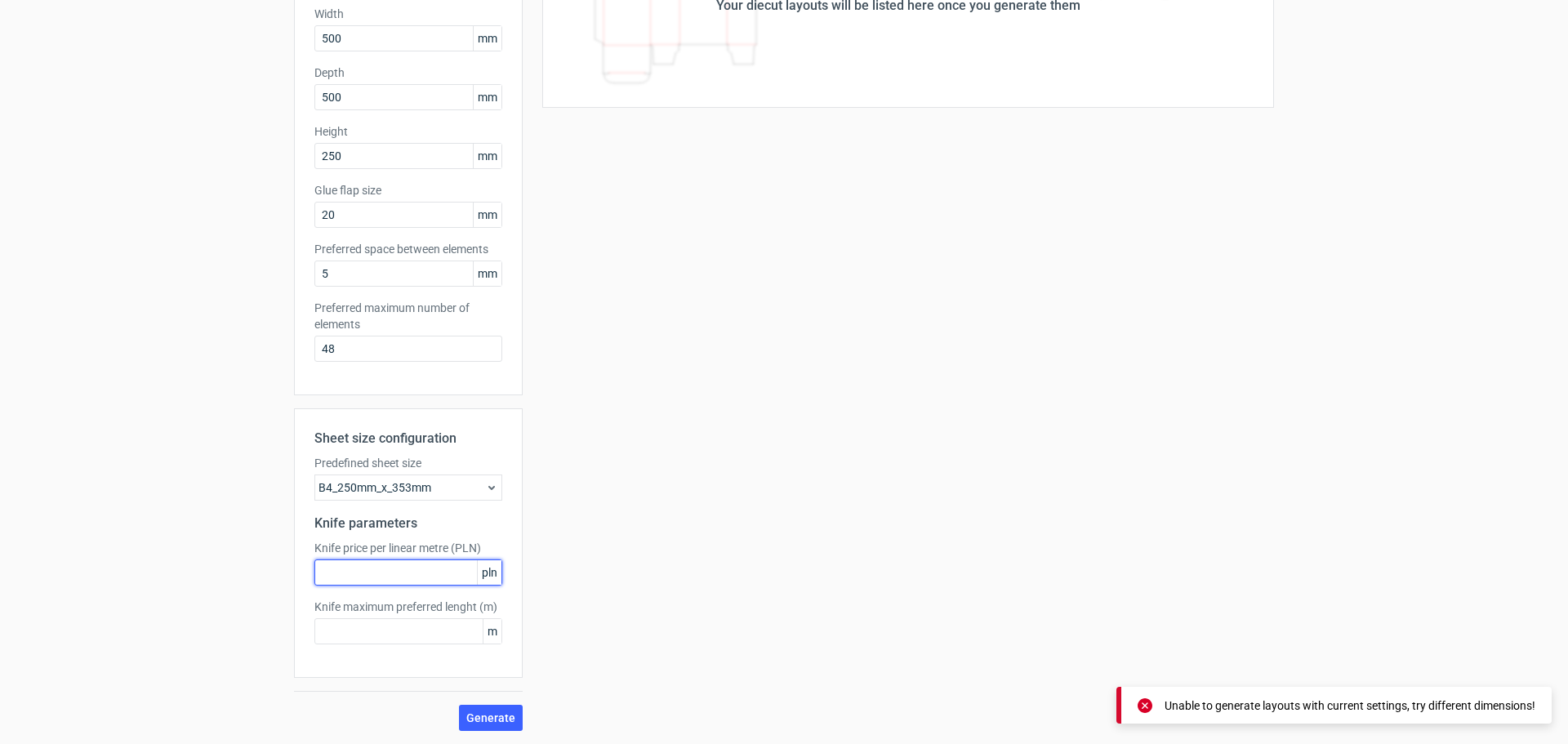
click at [436, 575] on input "text" at bounding box center [408, 573] width 188 height 26
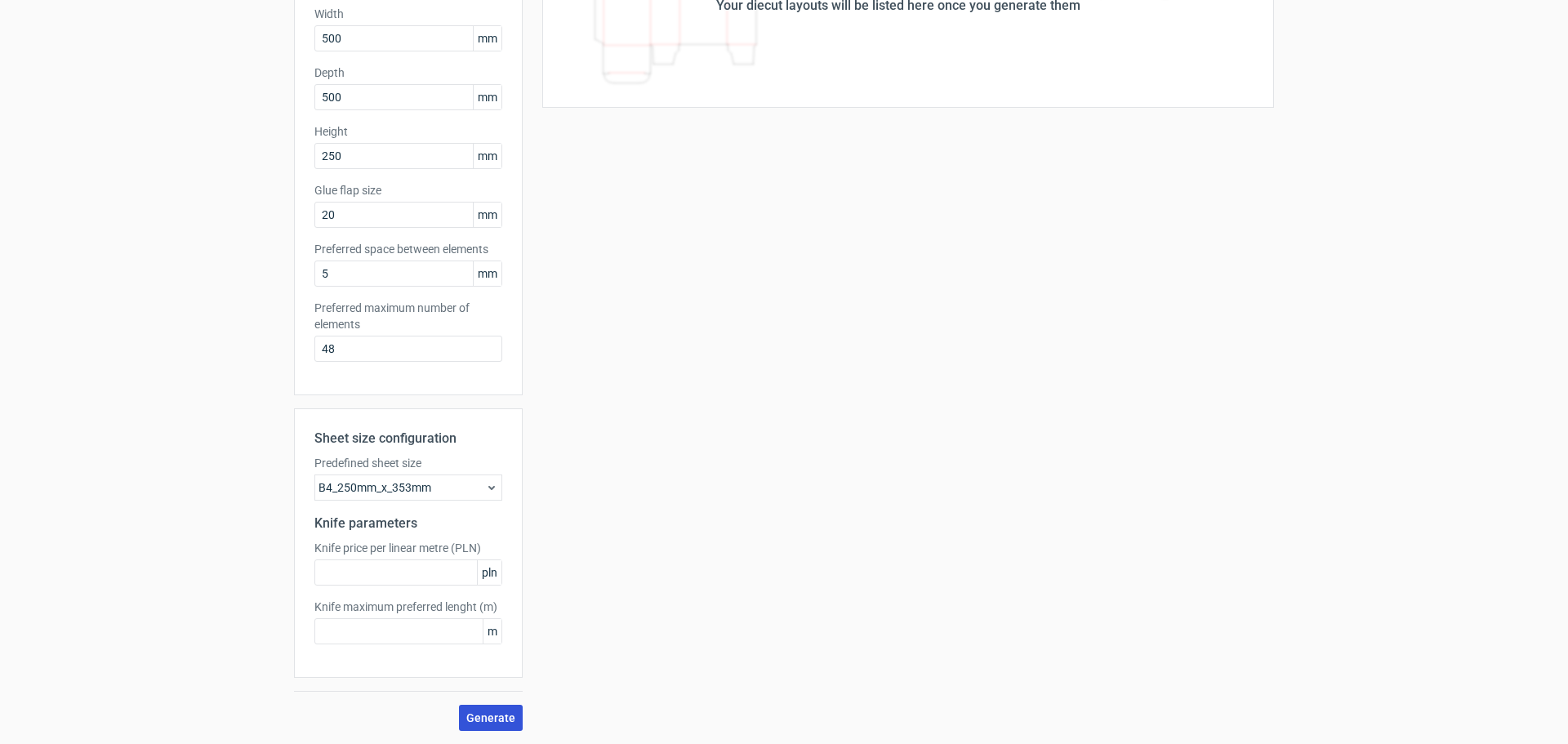
click at [474, 712] on span "Generate" at bounding box center [490, 717] width 49 height 11
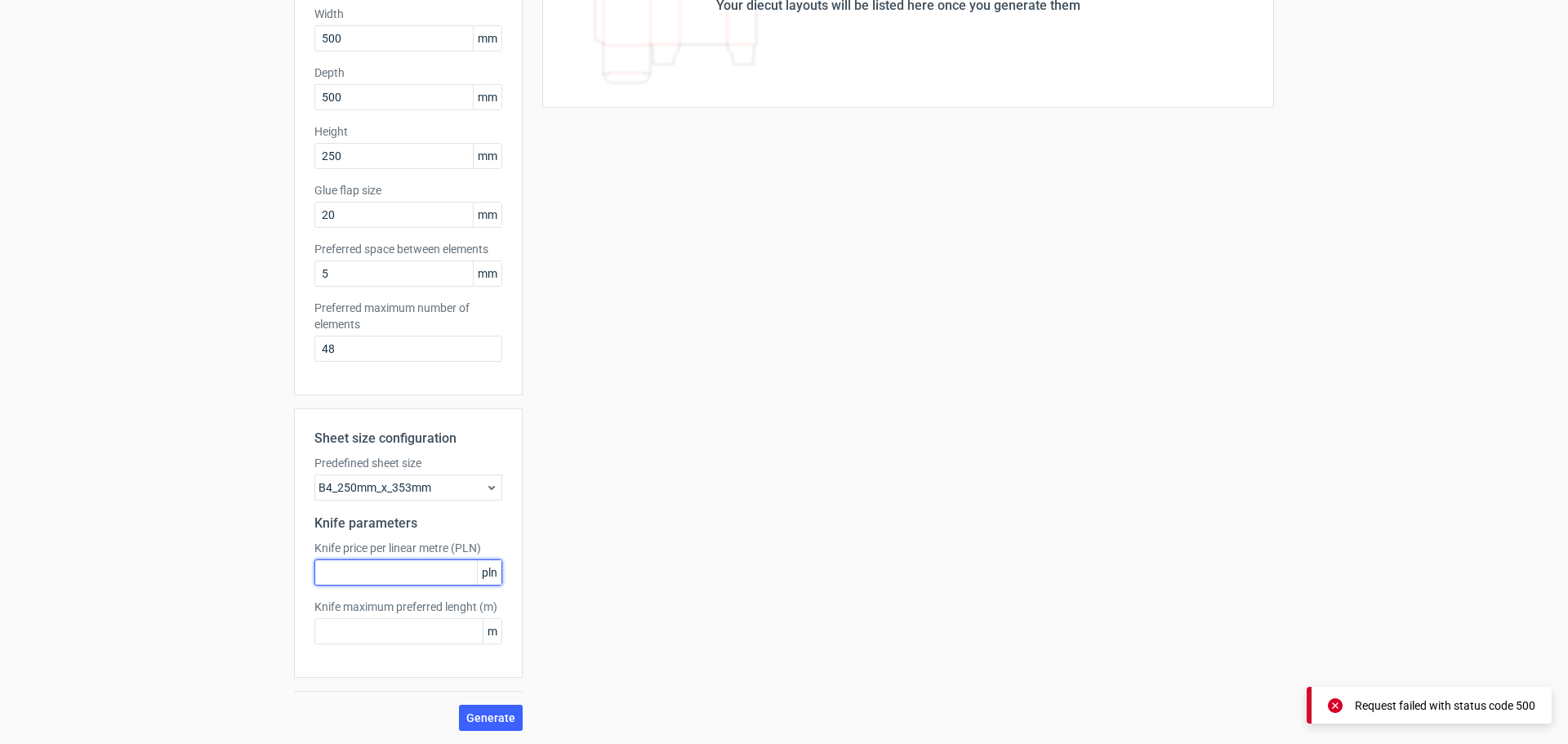
click at [440, 571] on input "text" at bounding box center [408, 573] width 188 height 26
type input "6"
click at [415, 633] on input "text" at bounding box center [408, 631] width 188 height 26
type input "7"
click at [473, 703] on div "Sheet size configuration Predefined sheet size B4_250mm_x_353mm Knife parameter…" at bounding box center [408, 570] width 229 height 323
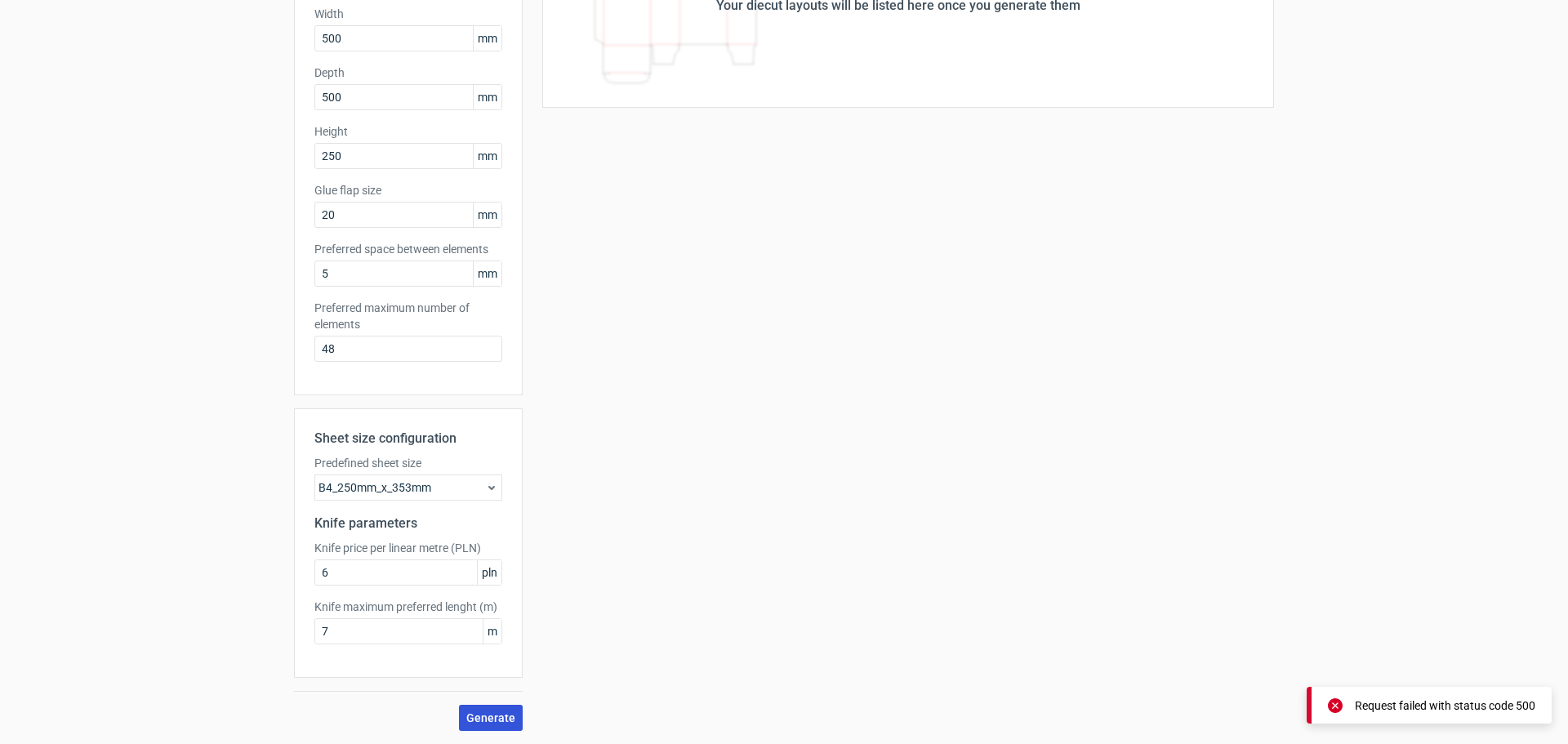
click at [471, 712] on span "Generate" at bounding box center [490, 717] width 49 height 11
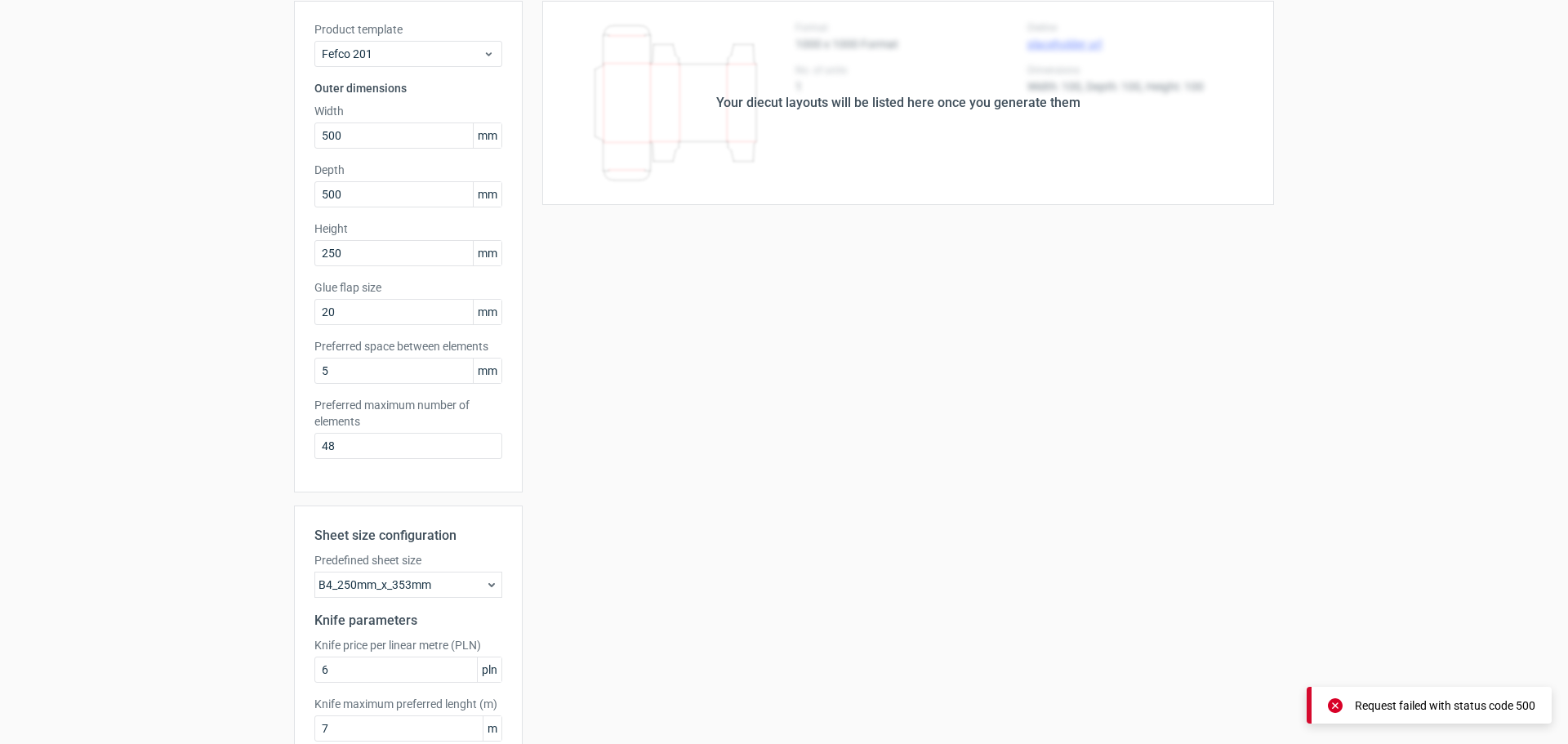
scroll to position [0, 0]
